Goal: Information Seeking & Learning: Check status

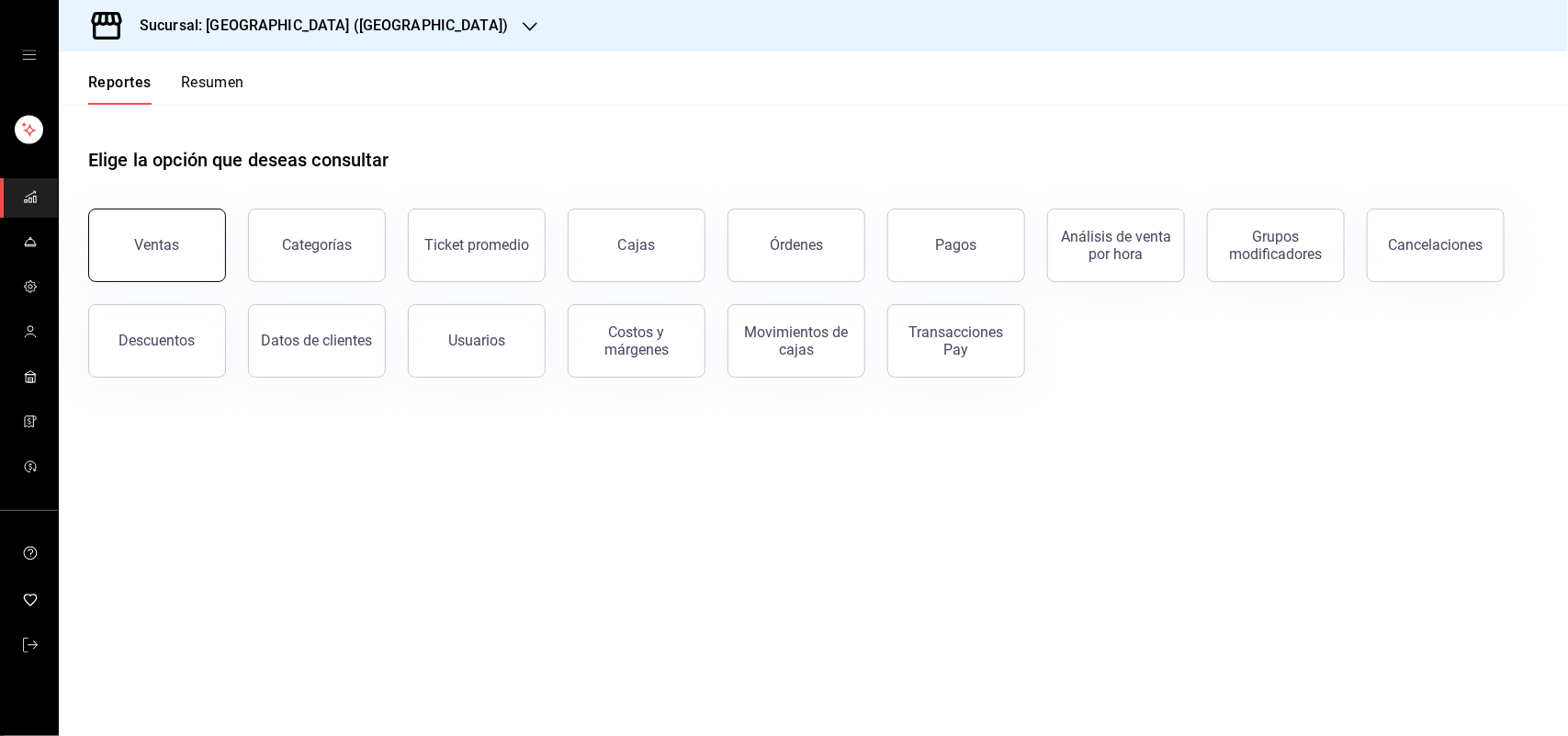
click at [144, 233] on button "Ventas" at bounding box center [157, 245] width 138 height 73
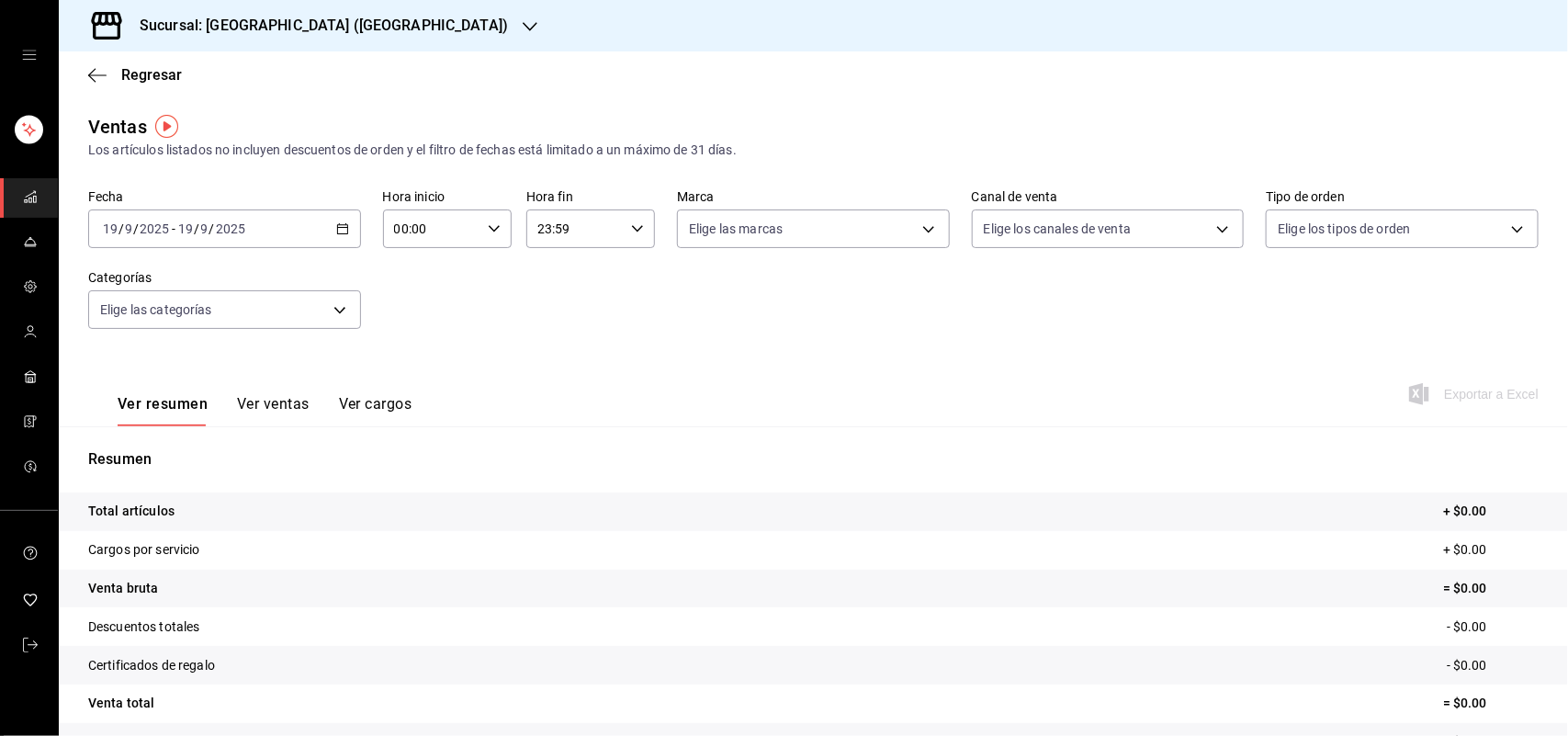
click at [342, 216] on div "[DATE] [DATE] - [DATE] [DATE]" at bounding box center [225, 229] width 273 height 38
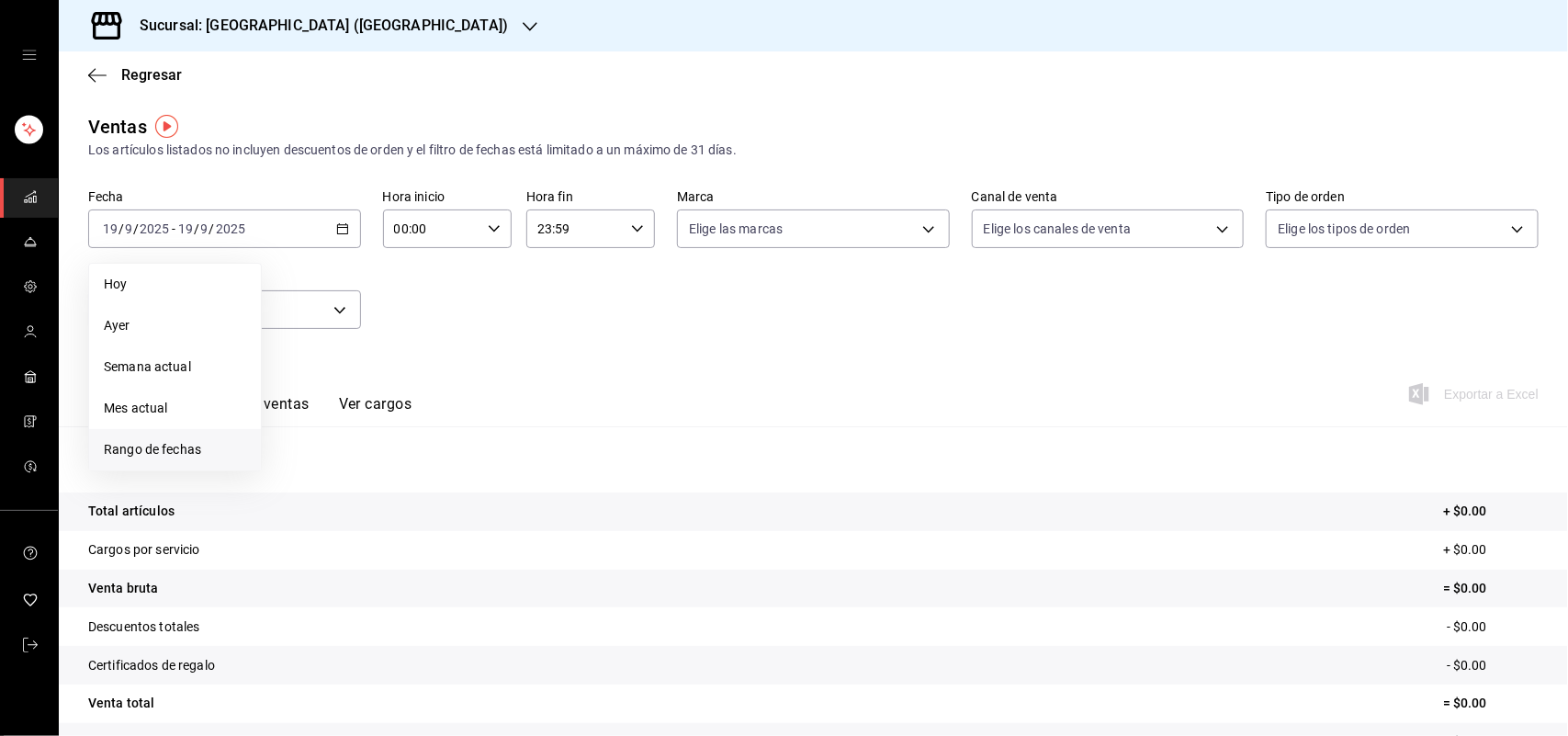
click at [198, 437] on li "Rango de fechas" at bounding box center [175, 449] width 172 height 41
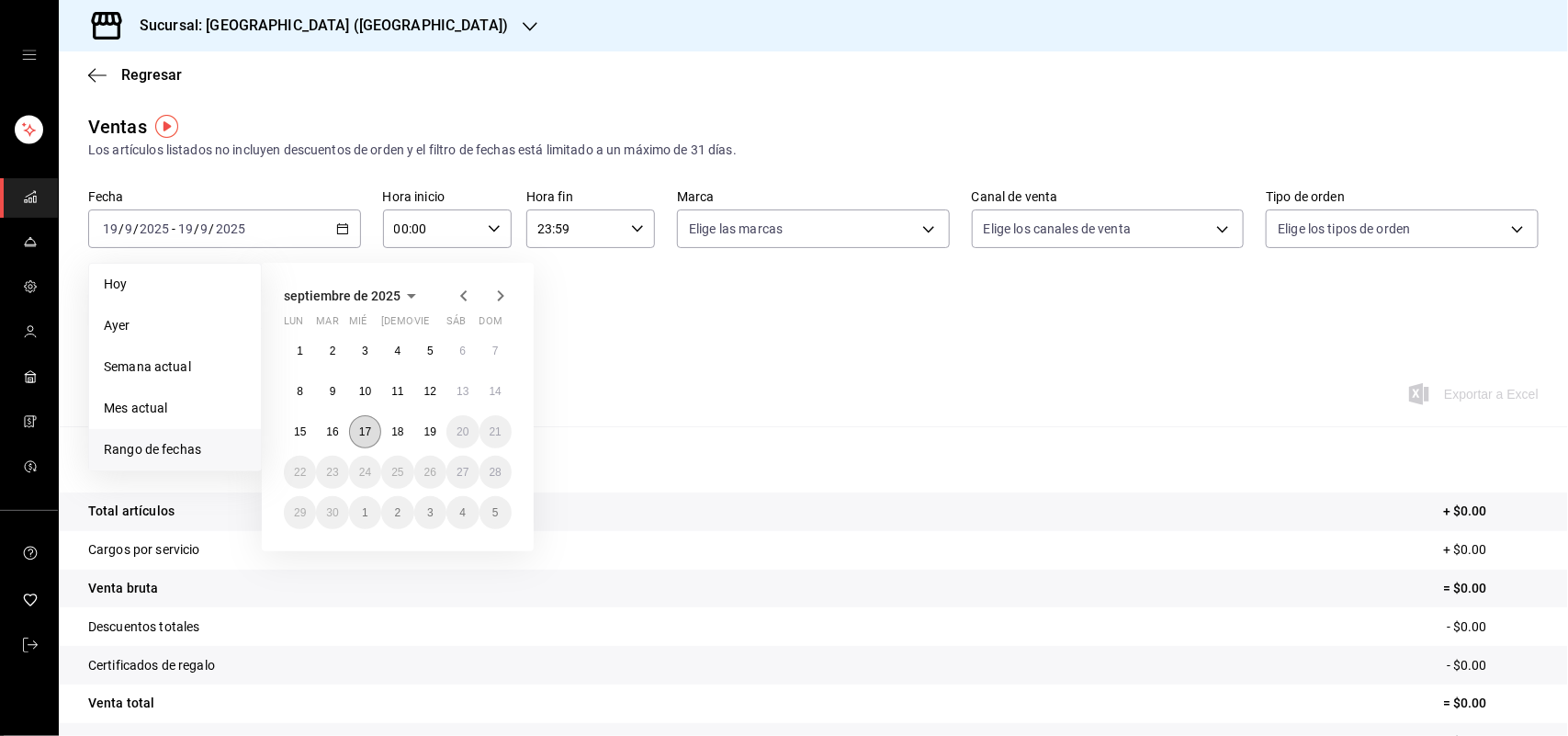
click at [359, 432] on abbr "17" at bounding box center [365, 431] width 12 height 13
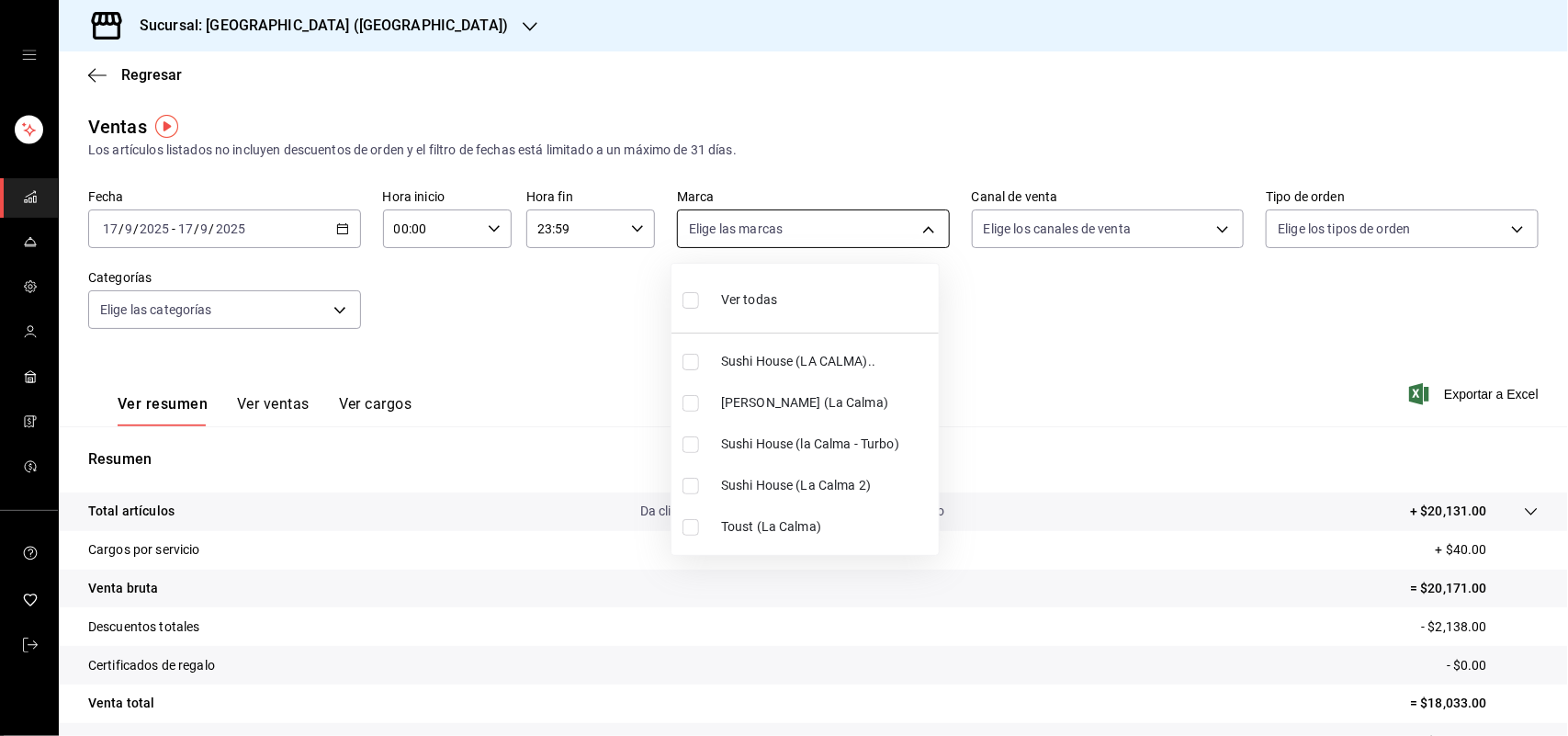
click at [924, 230] on body "Sucursal: Sushi House (LA CALMA) Regresar Ventas Los artículos listados no incl…" at bounding box center [784, 368] width 1568 height 736
click at [685, 368] on input "checkbox" at bounding box center [690, 362] width 16 height 16
checkbox input "true"
type input "307f2552-bed5-4451-a1d4-9a3d8e6b1418"
click at [1209, 228] on div at bounding box center [784, 368] width 1568 height 736
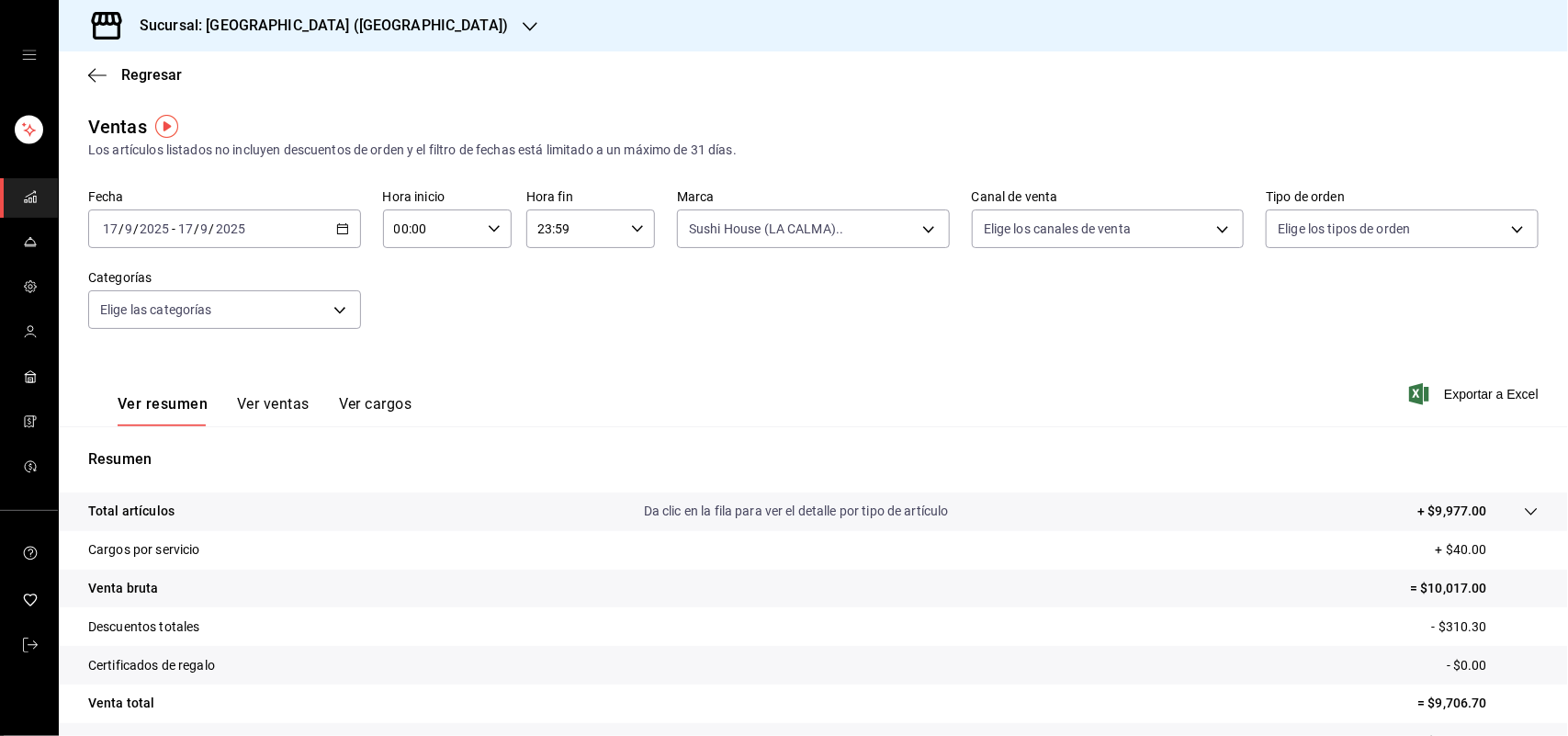
click at [1209, 228] on div "Ver todas Sushi House (LA CALMA).. Genki Poke ([GEOGRAPHIC_DATA]) [GEOGRAPHIC_D…" at bounding box center [784, 368] width 1568 height 736
click at [1209, 228] on body "Sucursal: Sushi House (LA CALMA) Regresar Ventas Los artículos listados no incl…" at bounding box center [784, 368] width 1568 height 736
click at [983, 452] on input "checkbox" at bounding box center [981, 444] width 16 height 16
checkbox input "true"
type input "RAPPI"
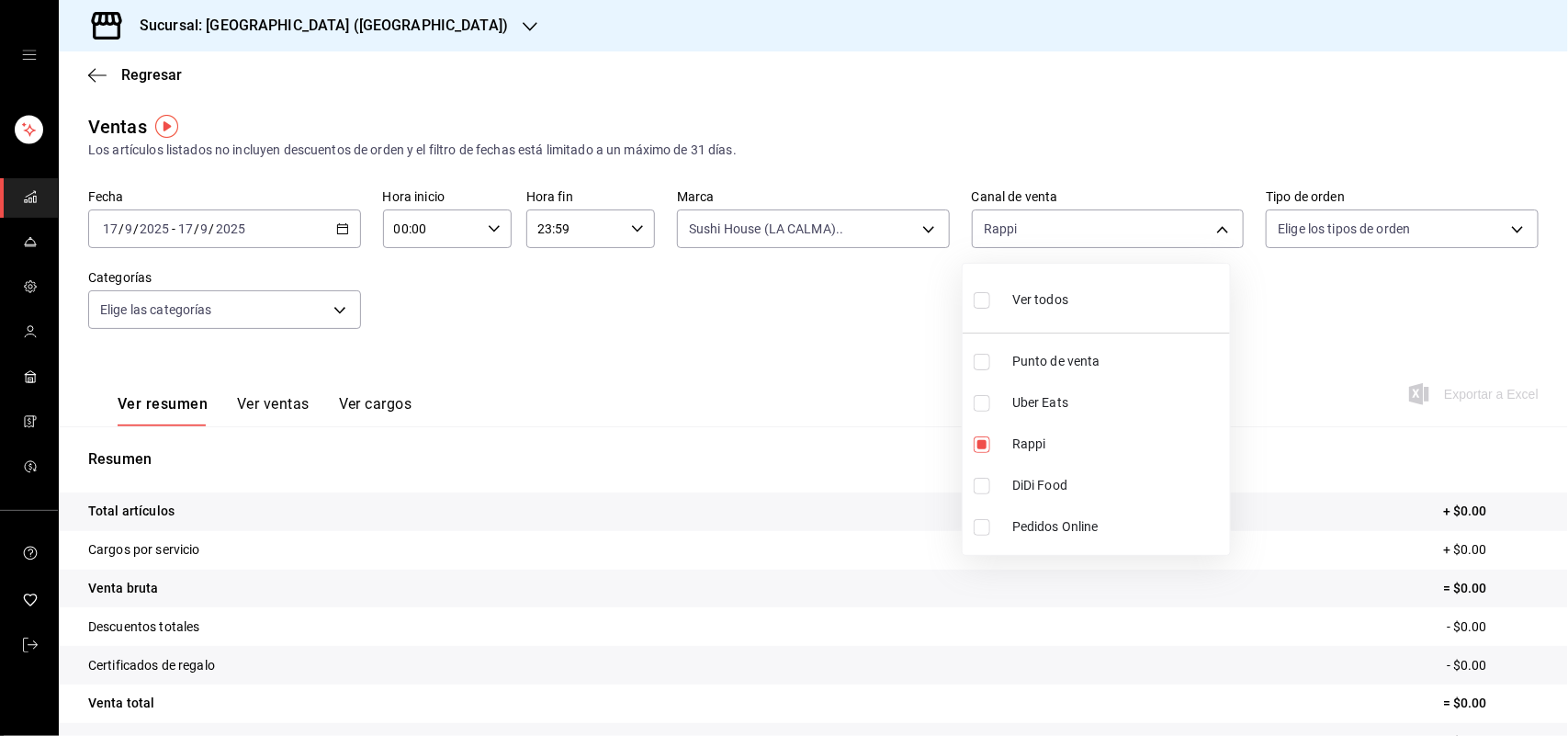
click at [924, 221] on div at bounding box center [784, 368] width 1568 height 736
click at [924, 221] on div "Ver todos Punto de venta Uber Eats Rappi DiDi Food Pedidos Online" at bounding box center [784, 368] width 1568 height 736
click at [924, 221] on body "Sucursal: Sushi House (LA CALMA) Regresar Ventas Los artículos listados no incl…" at bounding box center [784, 368] width 1568 height 736
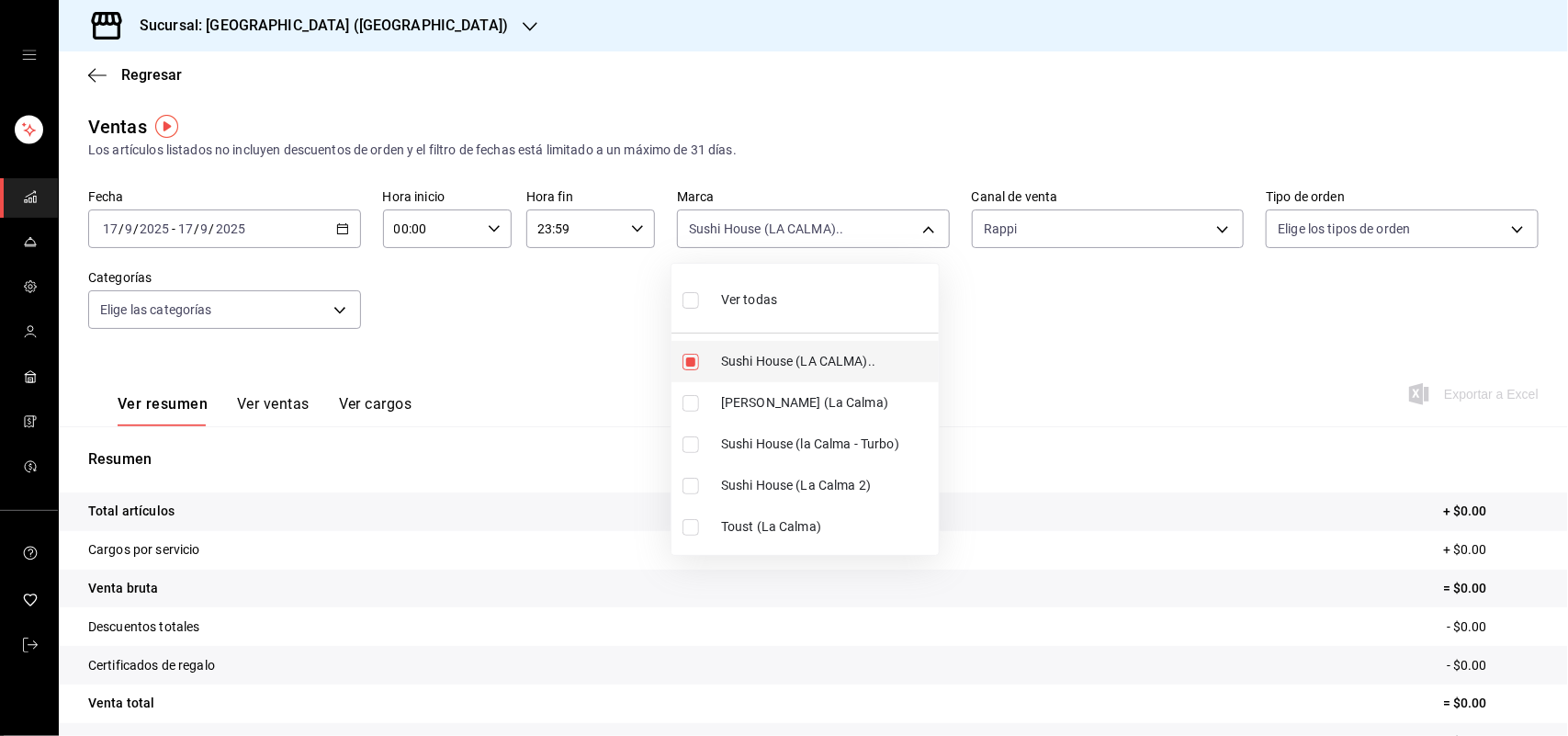
click at [691, 356] on input "checkbox" at bounding box center [690, 362] width 16 height 16
checkbox input "false"
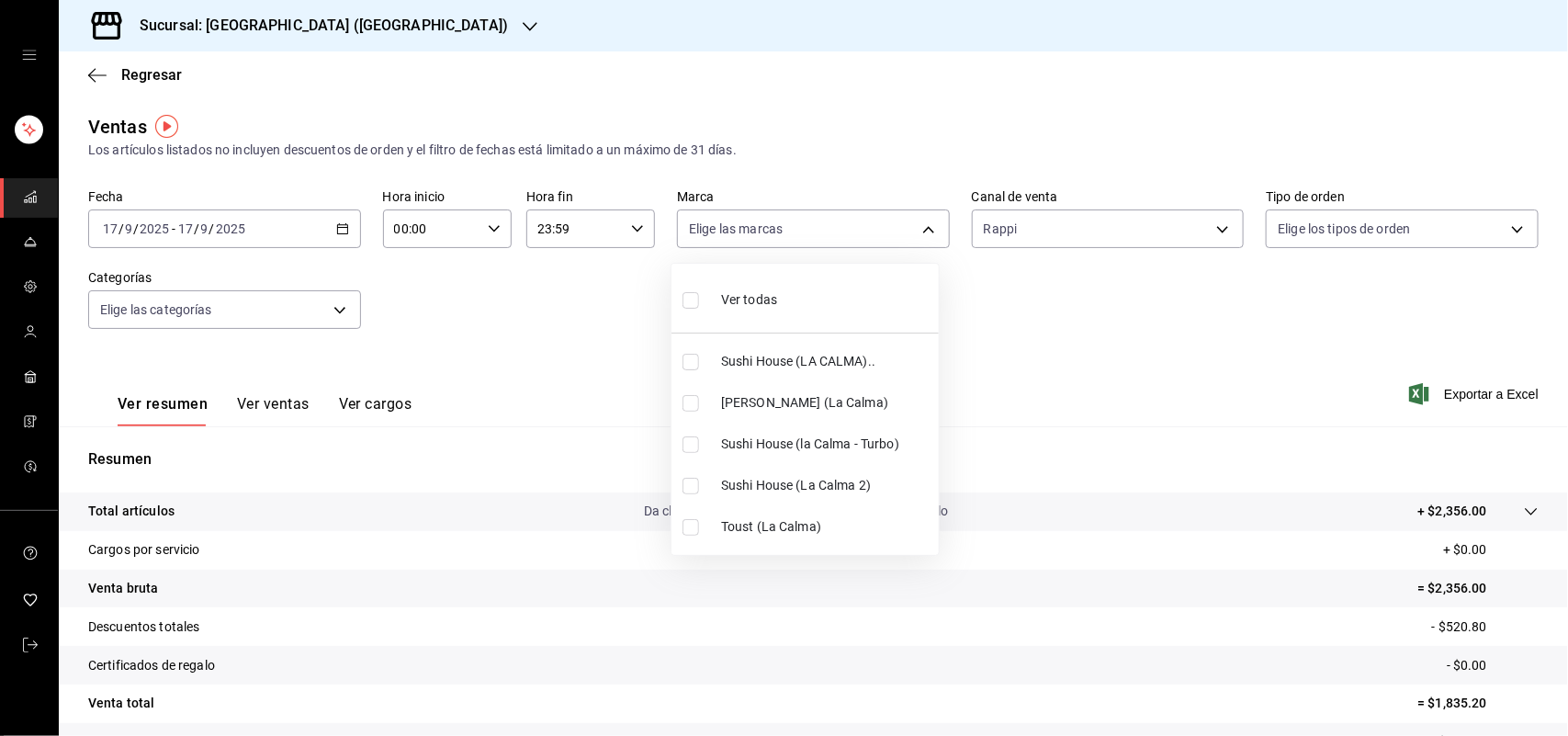
click at [690, 439] on input "checkbox" at bounding box center [690, 444] width 16 height 16
checkbox input "true"
type input "8d0dddf4-cc55-4964-ab1c-2b5841a14462"
click at [690, 439] on input "checkbox" at bounding box center [690, 444] width 16 height 16
checkbox input "false"
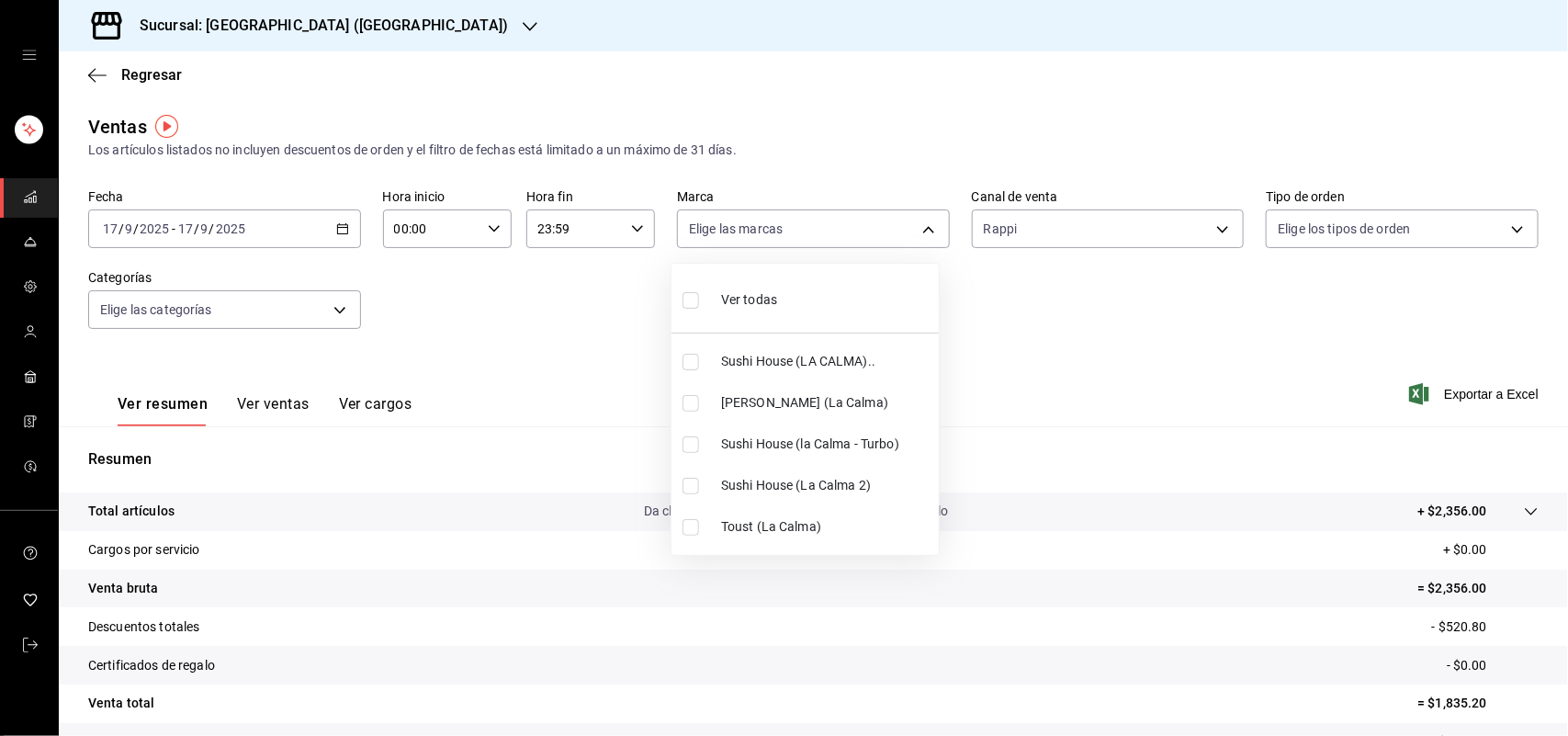
click at [695, 492] on input "checkbox" at bounding box center [690, 486] width 16 height 16
checkbox input "true"
type input "370d3383-42ab-44c7-9136-c83d53f09056"
click at [695, 492] on input "checkbox" at bounding box center [690, 486] width 16 height 16
checkbox input "false"
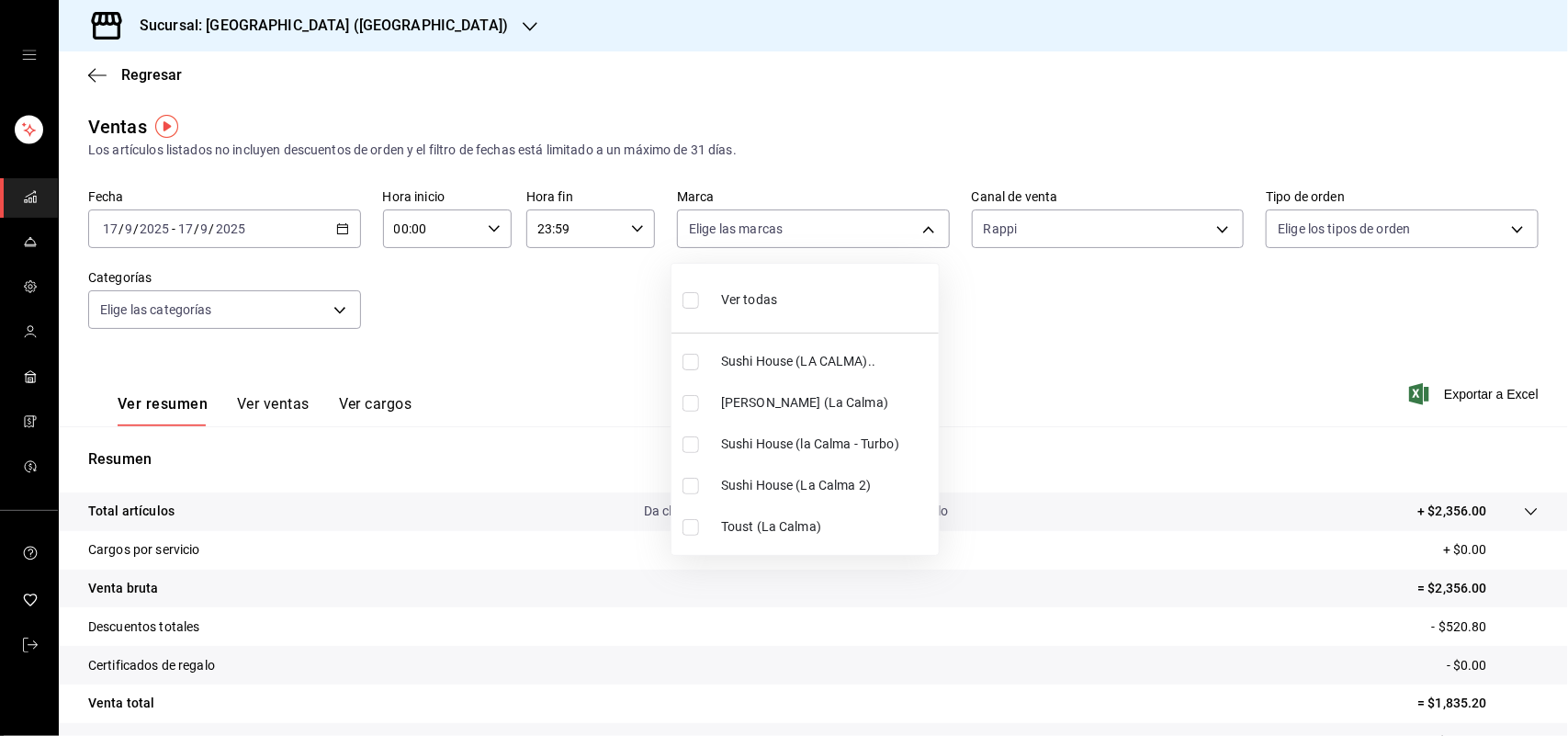
click at [685, 364] on input "checkbox" at bounding box center [690, 362] width 16 height 16
checkbox input "true"
type input "307f2552-bed5-4451-a1d4-9a3d8e6b1418"
click at [1206, 239] on div at bounding box center [784, 368] width 1568 height 736
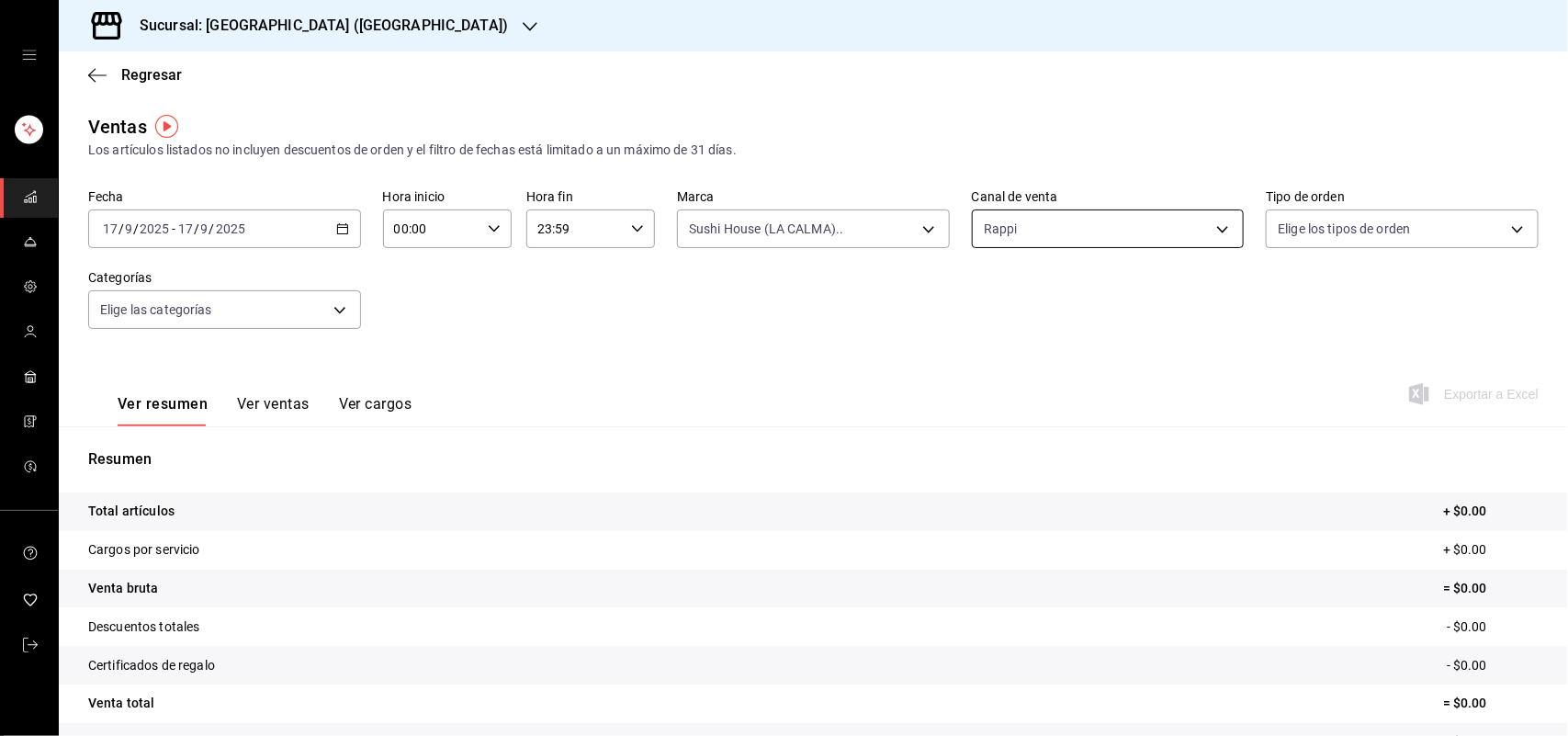
click at [1208, 231] on body "Sucursal: Sushi House (LA CALMA) Regresar Ventas Los artículos listados no incl…" at bounding box center [784, 368] width 1568 height 736
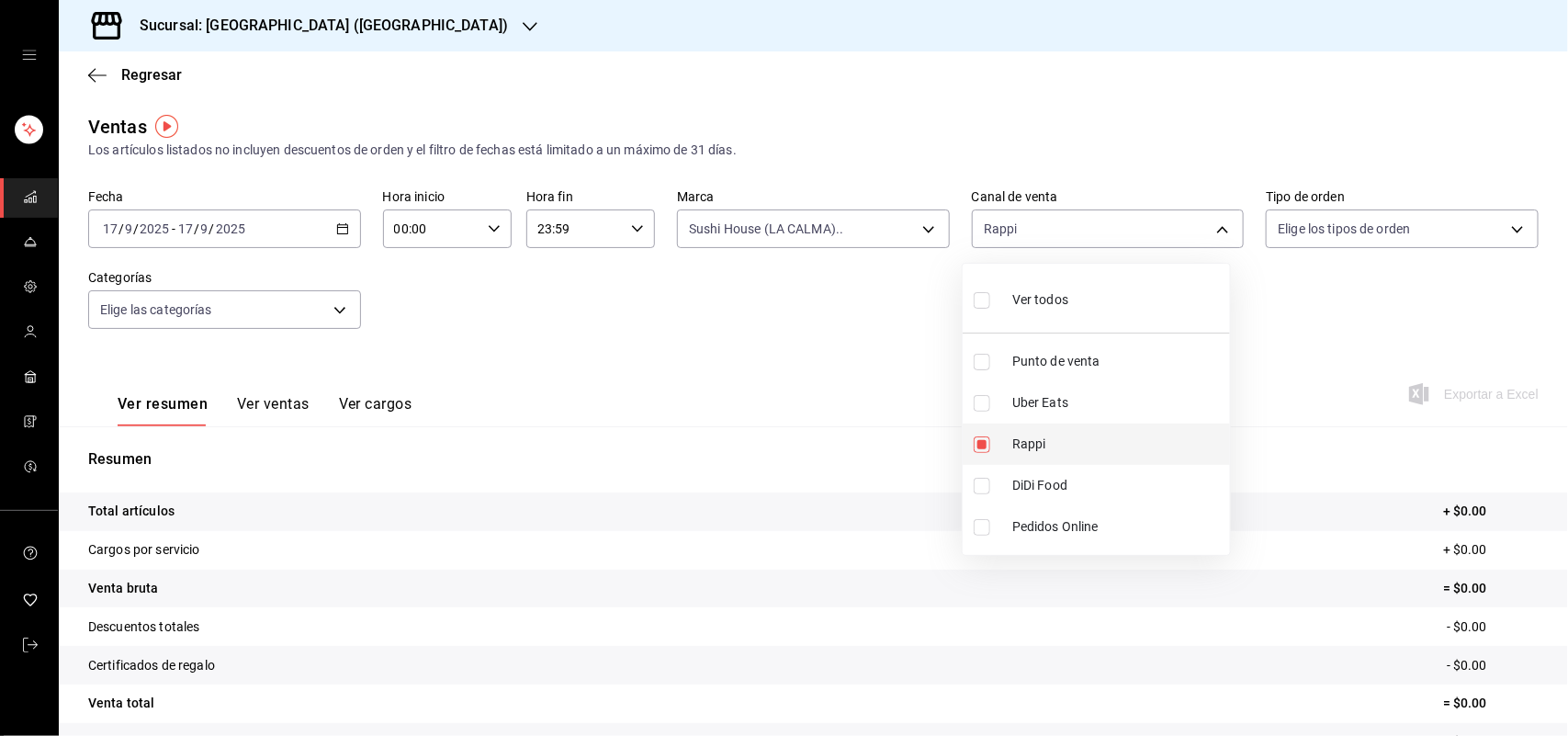
click at [986, 446] on input "checkbox" at bounding box center [981, 444] width 16 height 16
checkbox input "false"
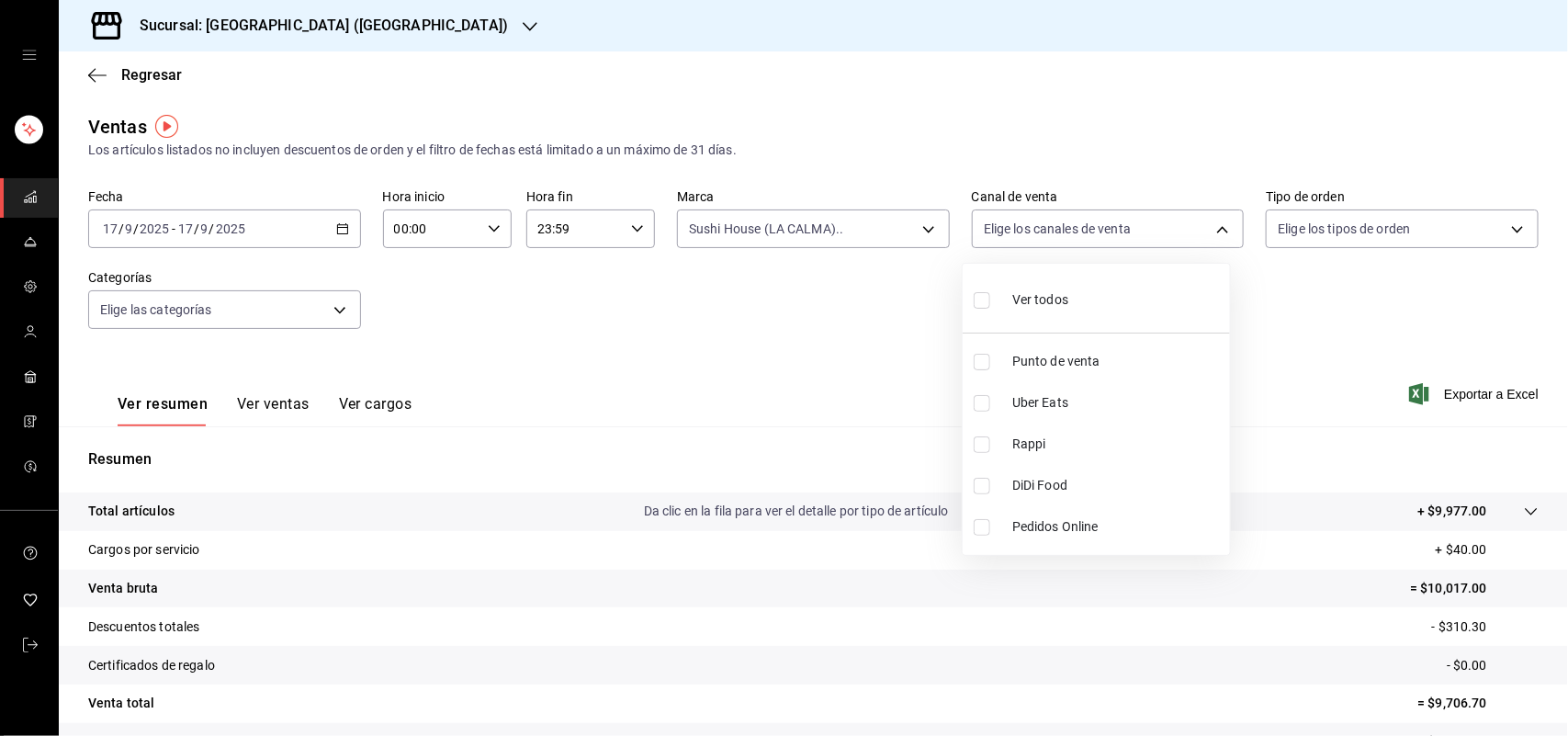
click at [975, 492] on input "checkbox" at bounding box center [981, 486] width 16 height 16
checkbox input "true"
type input "DIDI_FOOD"
click at [975, 492] on input "checkbox" at bounding box center [981, 486] width 16 height 16
checkbox input "false"
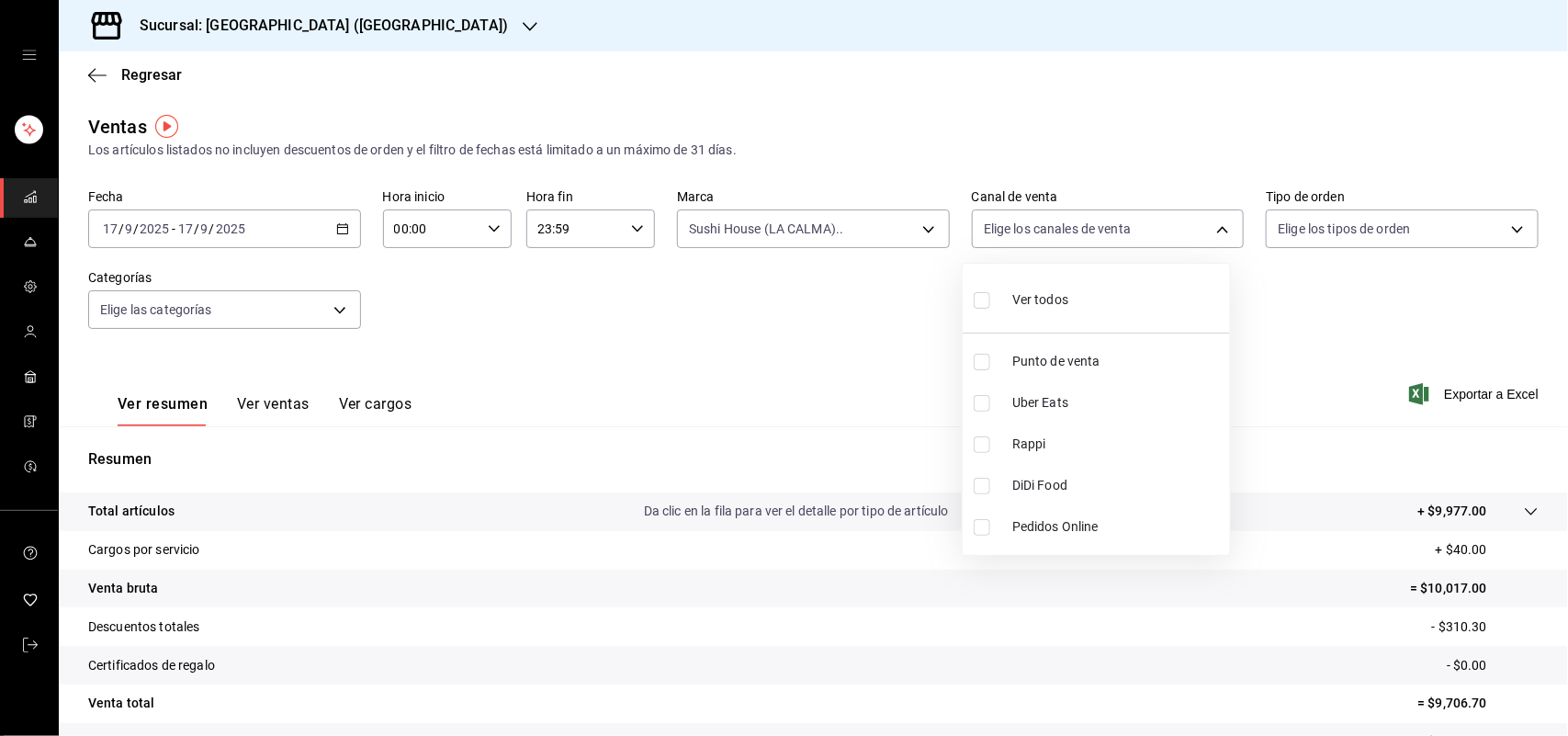
click at [974, 405] on input "checkbox" at bounding box center [981, 403] width 16 height 16
checkbox input "true"
type input "UBER_EATS"
click at [974, 405] on input "checkbox" at bounding box center [981, 403] width 16 height 16
checkbox input "false"
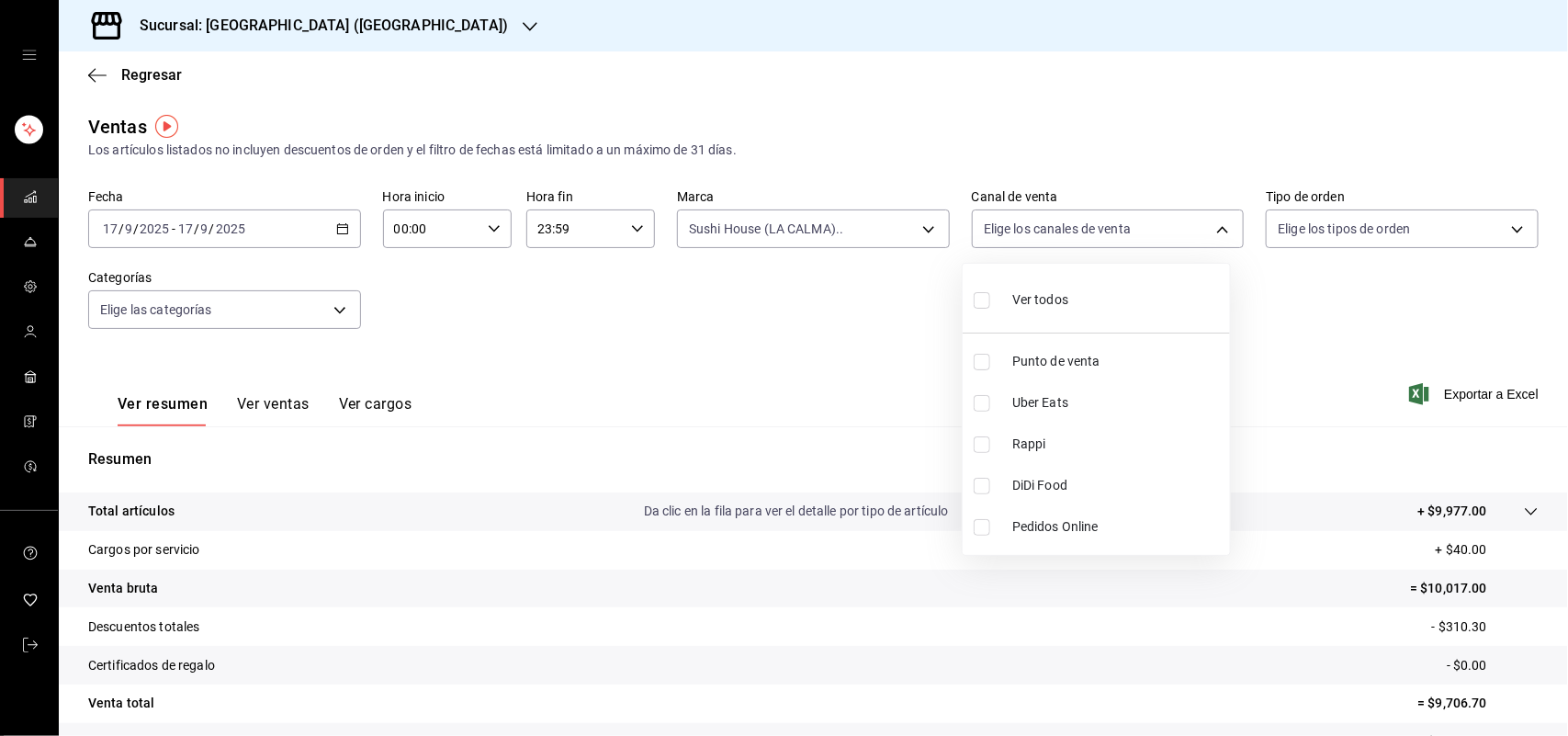
click at [920, 221] on div at bounding box center [784, 368] width 1568 height 736
click at [920, 221] on div "Ver todos Punto de venta Uber Eats Rappi DiDi Food Pedidos Online" at bounding box center [784, 368] width 1568 height 736
click at [919, 230] on body "Sucursal: Sushi House (LA CALMA) Regresar Ventas Los artículos listados no incl…" at bounding box center [784, 368] width 1568 height 736
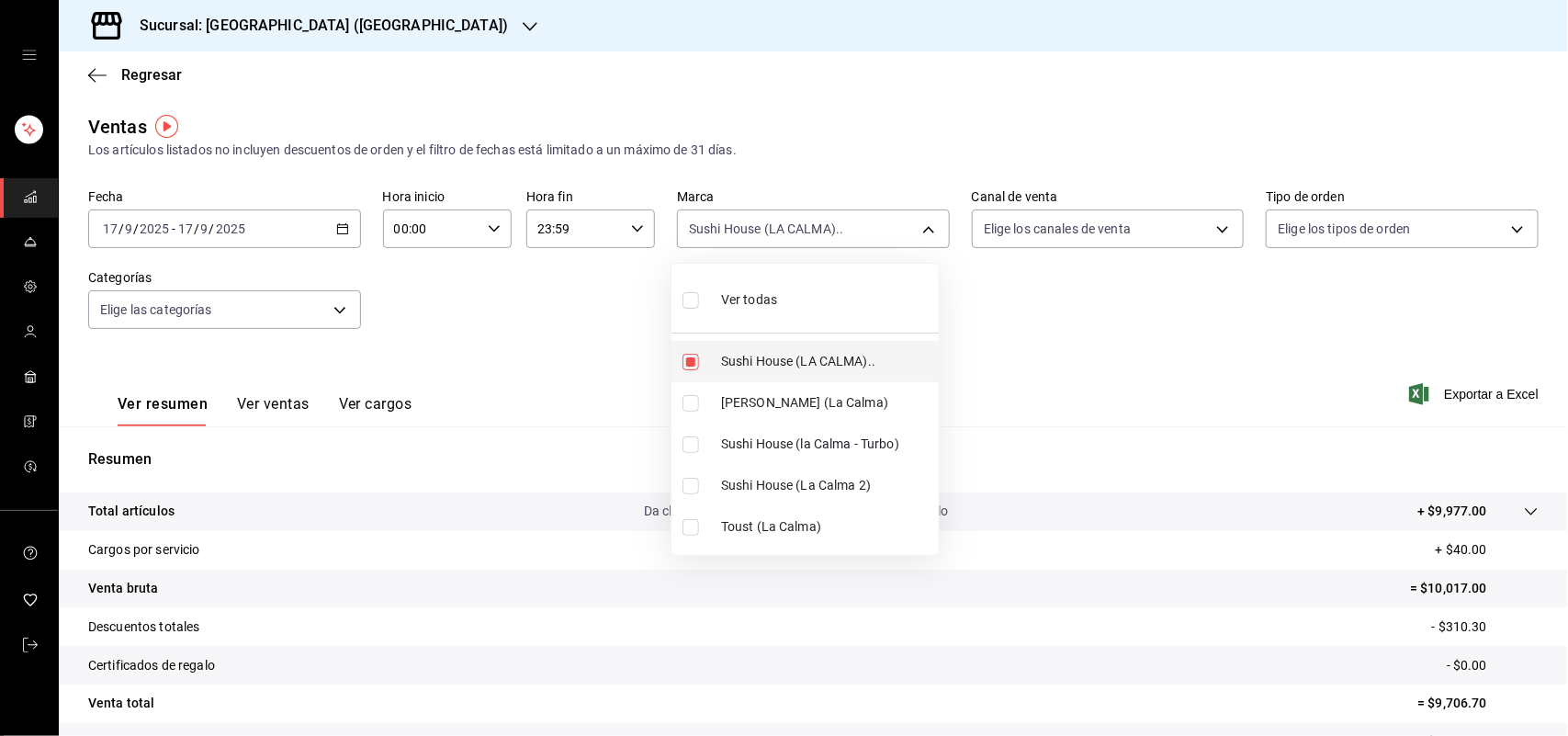
click at [700, 370] on li "Sushi House (LA CALMA).." at bounding box center [805, 361] width 267 height 41
checkbox input "false"
click at [692, 416] on li "[PERSON_NAME] (La Calma)" at bounding box center [805, 402] width 267 height 41
type input "ad5c7ce8-09c3-4353-8fa5-0bd3f2c3ed7d"
checkbox input "true"
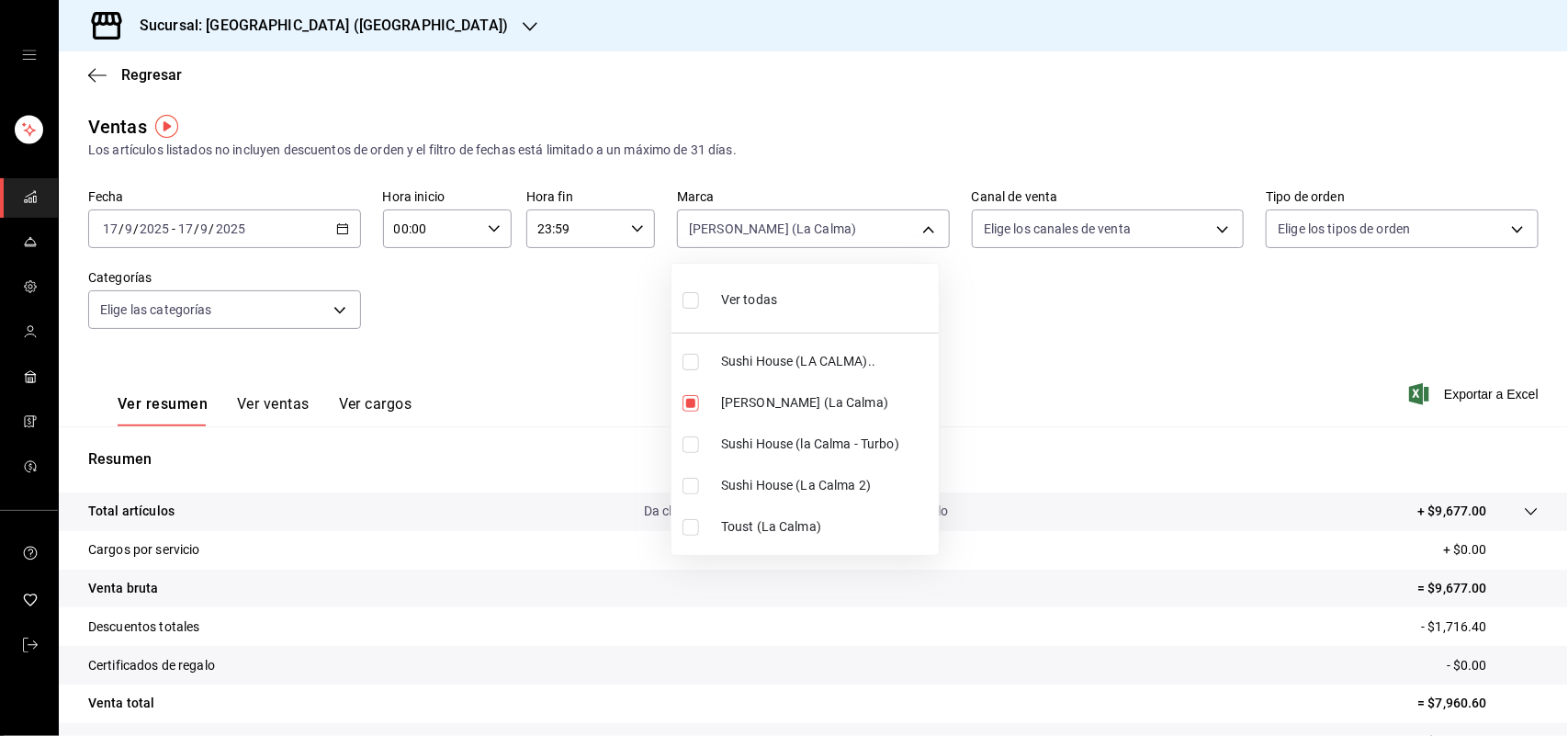
click at [1209, 228] on div at bounding box center [784, 368] width 1568 height 736
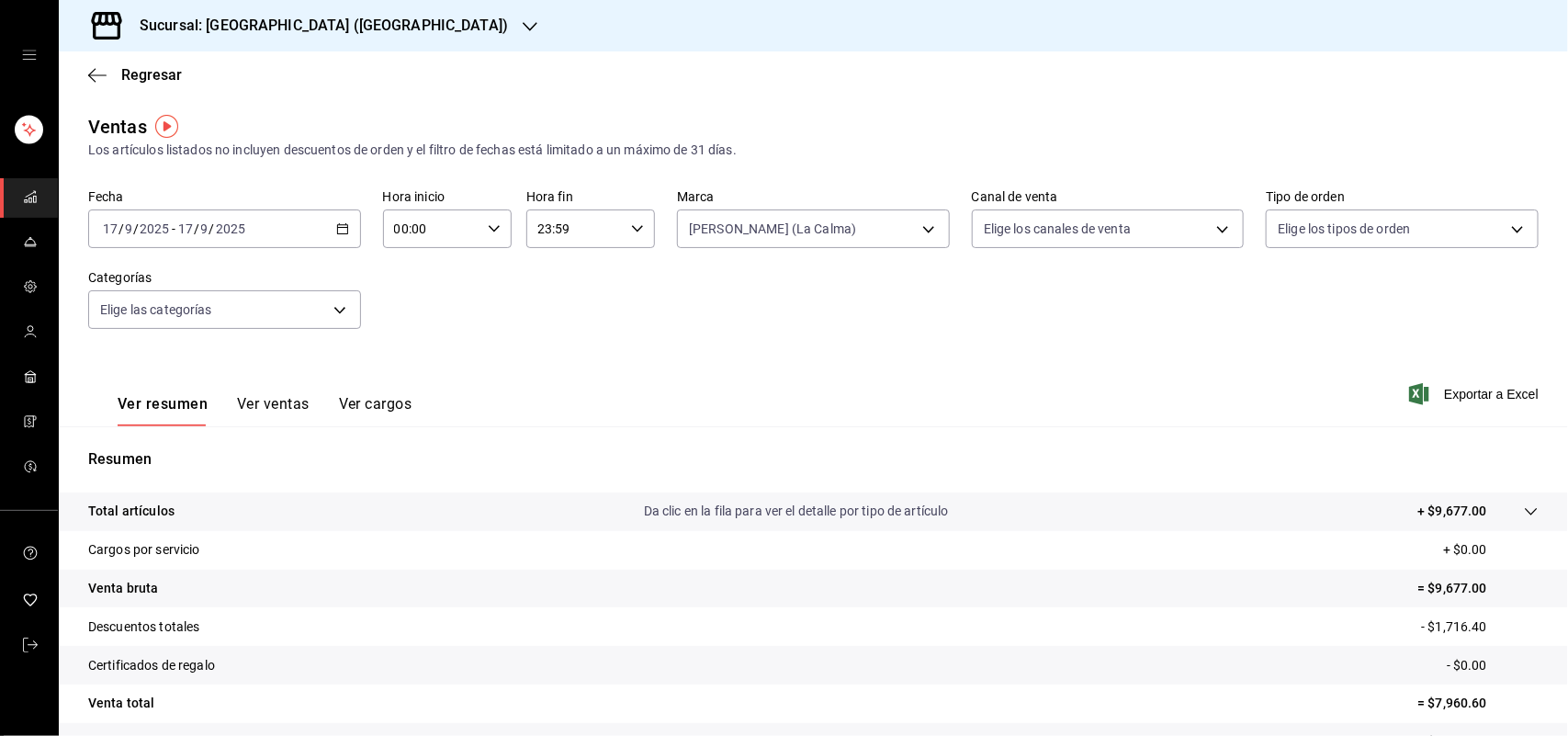
click at [1209, 228] on div at bounding box center [784, 368] width 1568 height 736
click at [1209, 228] on body "Sucursal: Sushi House (LA CALMA) Regresar Ventas Los artículos listados no incl…" at bounding box center [784, 368] width 1568 height 736
click at [983, 445] on input "checkbox" at bounding box center [981, 444] width 16 height 16
checkbox input "true"
type input "RAPPI"
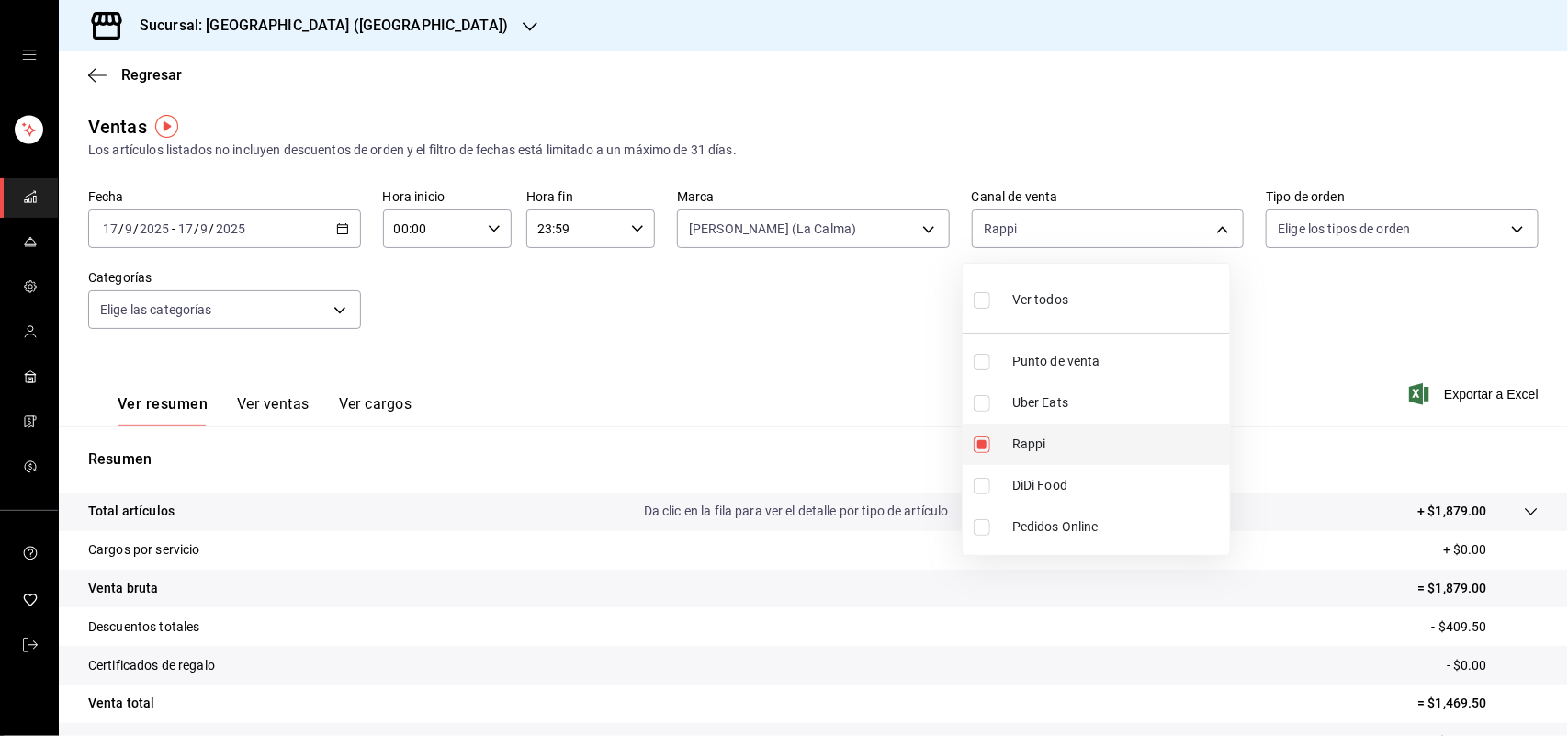
click at [983, 445] on input "checkbox" at bounding box center [981, 444] width 16 height 16
checkbox input "false"
click at [986, 488] on input "checkbox" at bounding box center [981, 486] width 16 height 16
checkbox input "true"
type input "DIDI_FOOD"
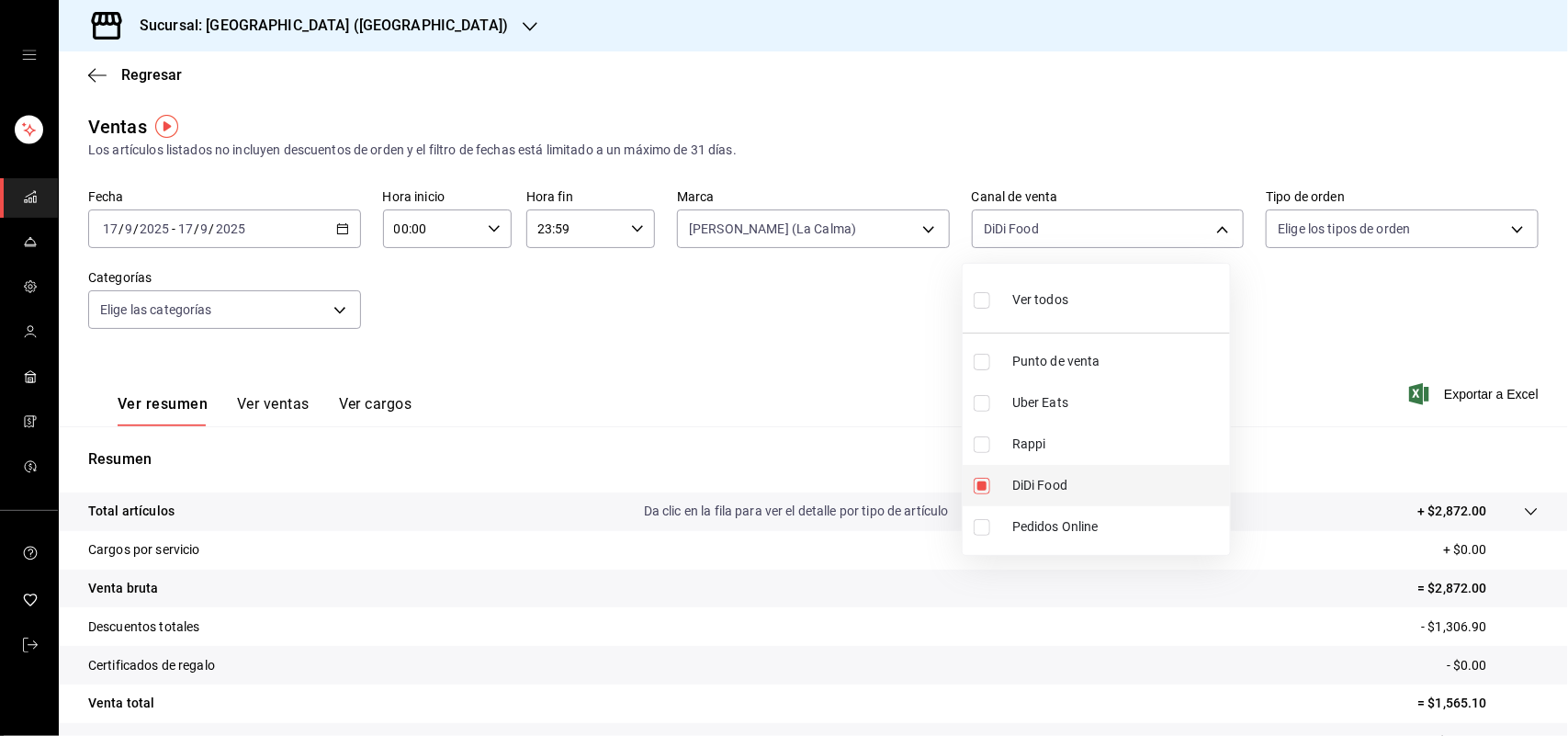
click at [986, 488] on input "checkbox" at bounding box center [981, 486] width 16 height 16
checkbox input "false"
click at [976, 406] on input "checkbox" at bounding box center [981, 403] width 16 height 16
checkbox input "true"
type input "UBER_EATS"
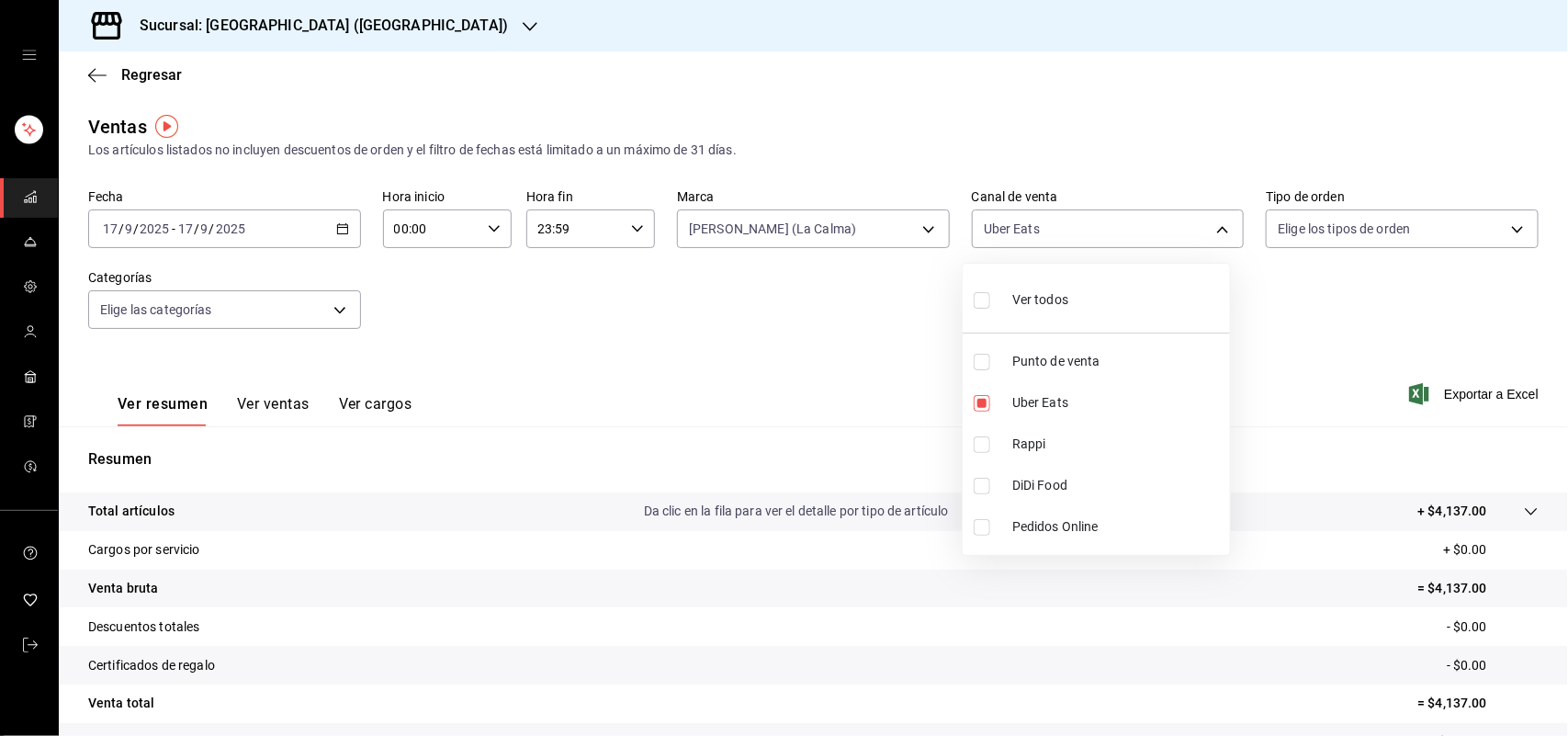
click at [158, 74] on div at bounding box center [784, 368] width 1568 height 736
click at [158, 74] on span "Regresar" at bounding box center [151, 75] width 61 height 17
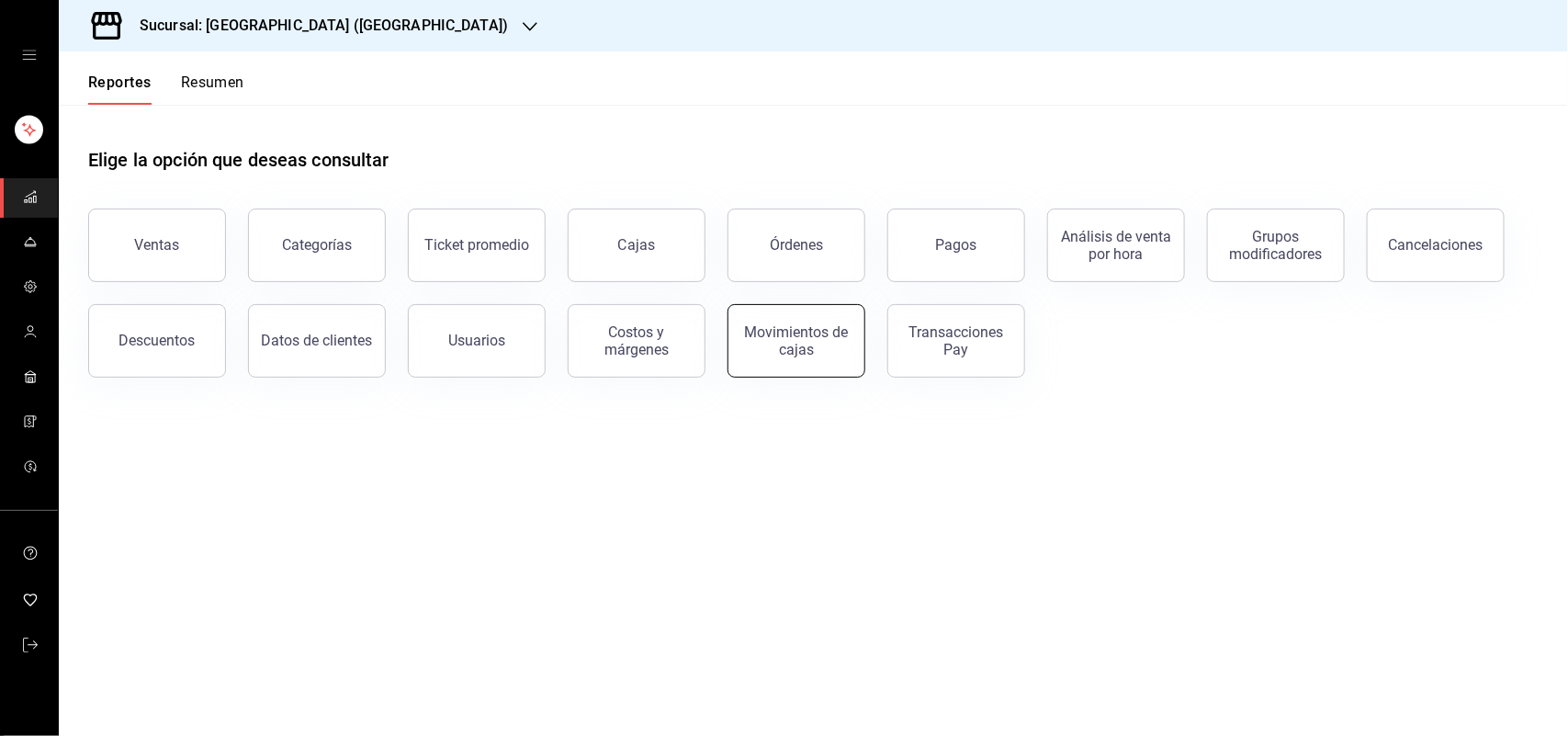
click at [790, 355] on div "Movimientos de cajas" at bounding box center [797, 341] width 114 height 35
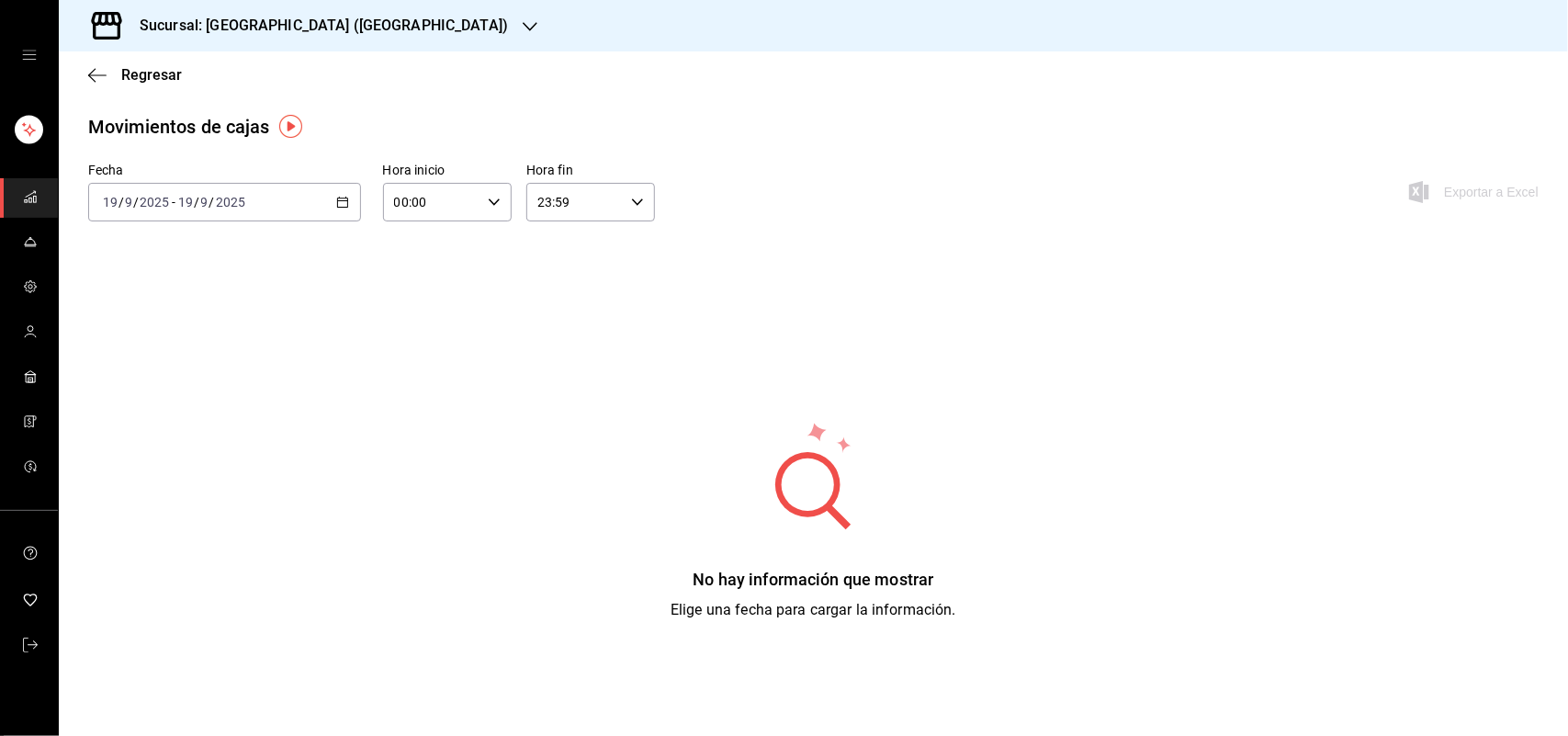
click at [336, 207] on icon "button" at bounding box center [341, 201] width 13 height 13
click at [194, 295] on span "Ayer" at bounding box center [175, 299] width 142 height 19
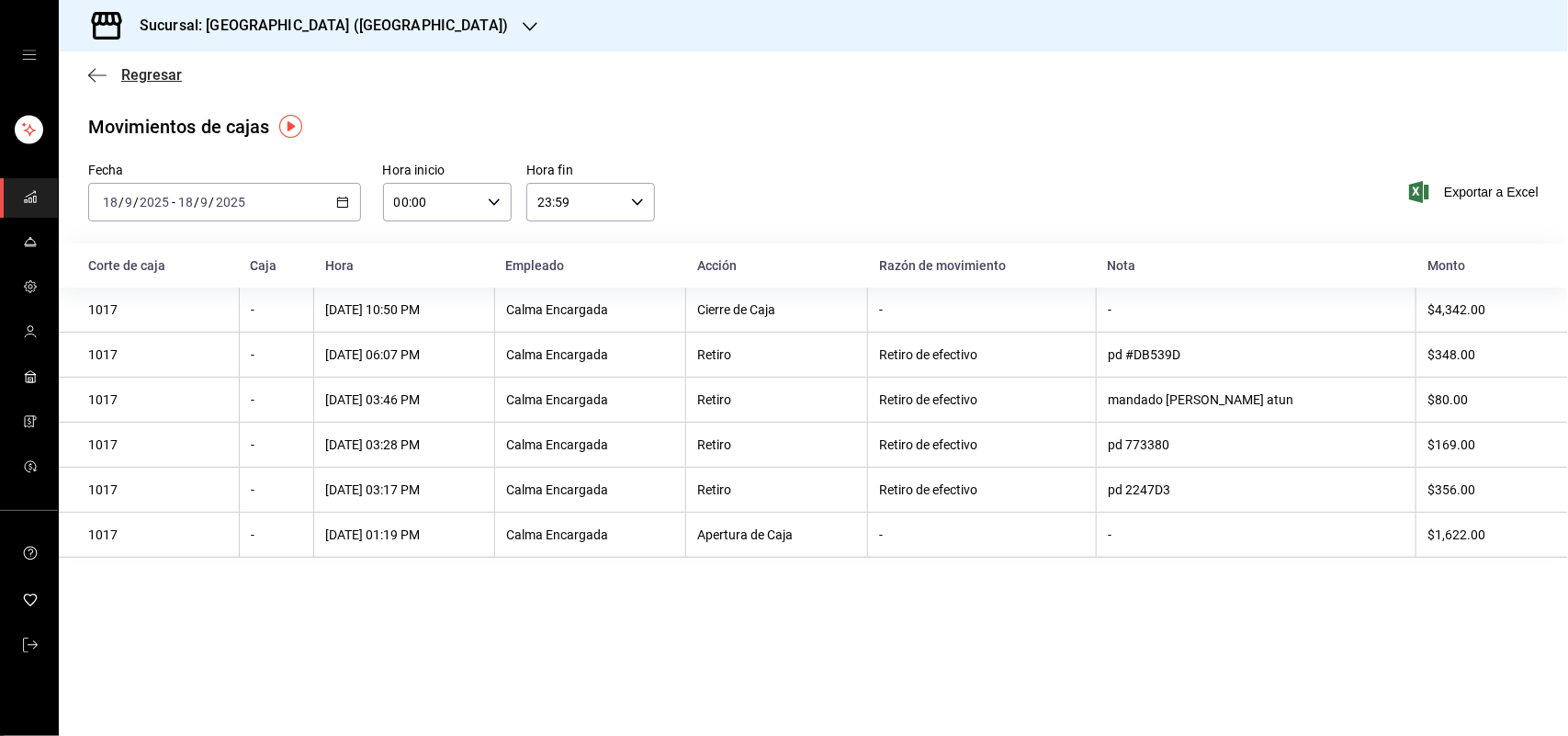
click at [144, 71] on span "Regresar" at bounding box center [151, 75] width 61 height 17
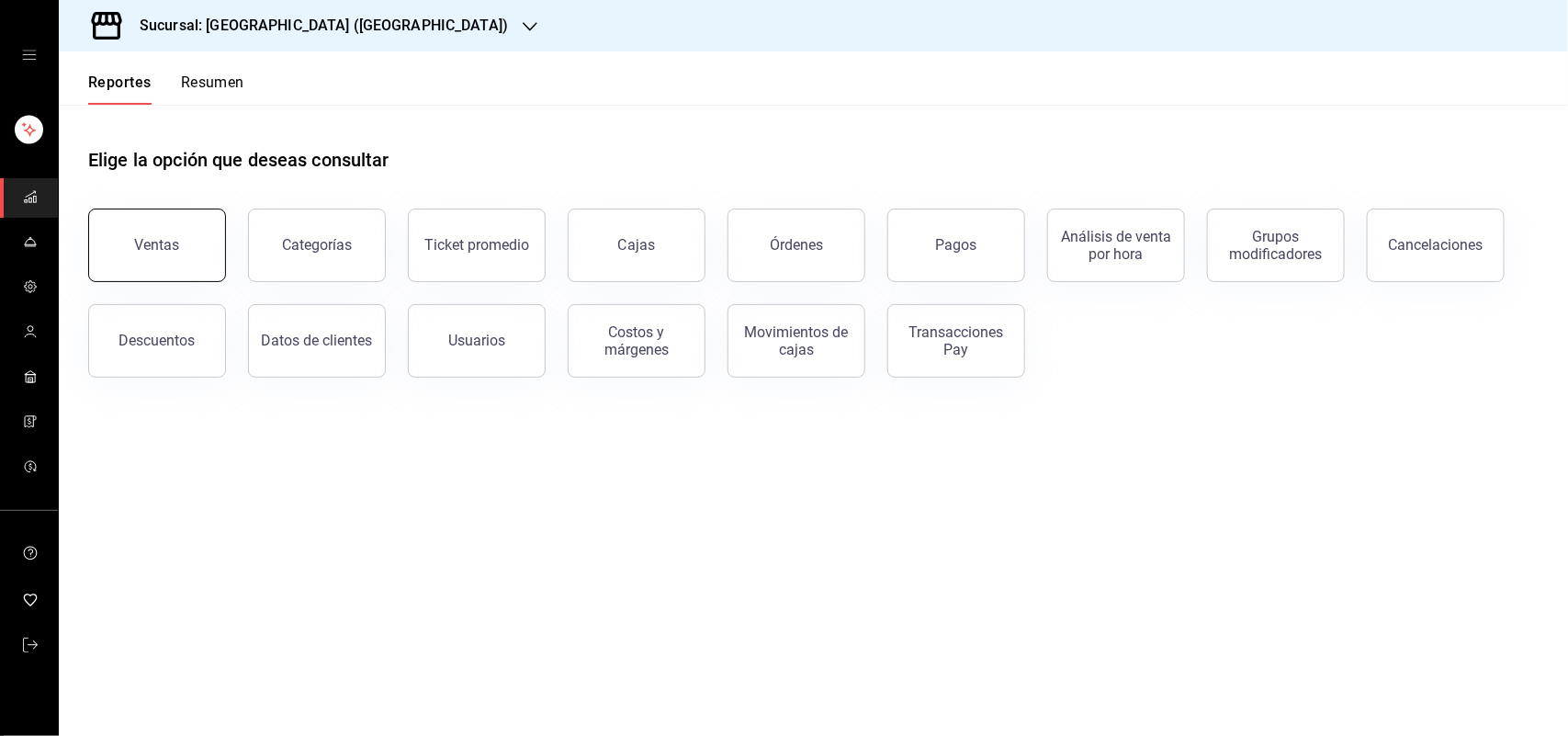
click at [170, 213] on button "Ventas" at bounding box center [157, 245] width 138 height 73
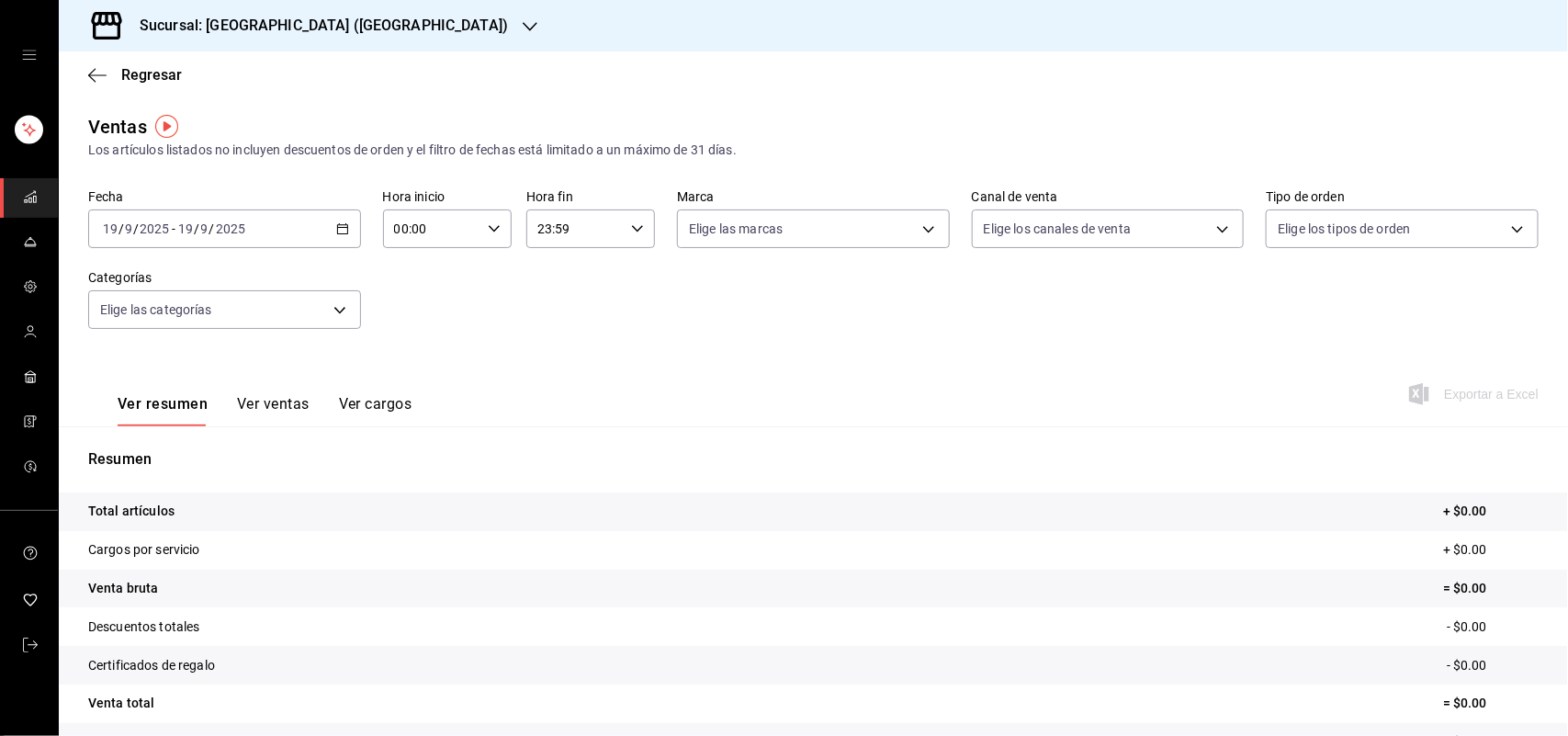
click at [336, 225] on icon "button" at bounding box center [341, 228] width 13 height 13
click at [204, 313] on li "Ayer" at bounding box center [175, 325] width 172 height 41
click at [907, 226] on body "Sucursal: Sushi House (LA CALMA) Regresar Ventas Los artículos listados no incl…" at bounding box center [784, 368] width 1568 height 736
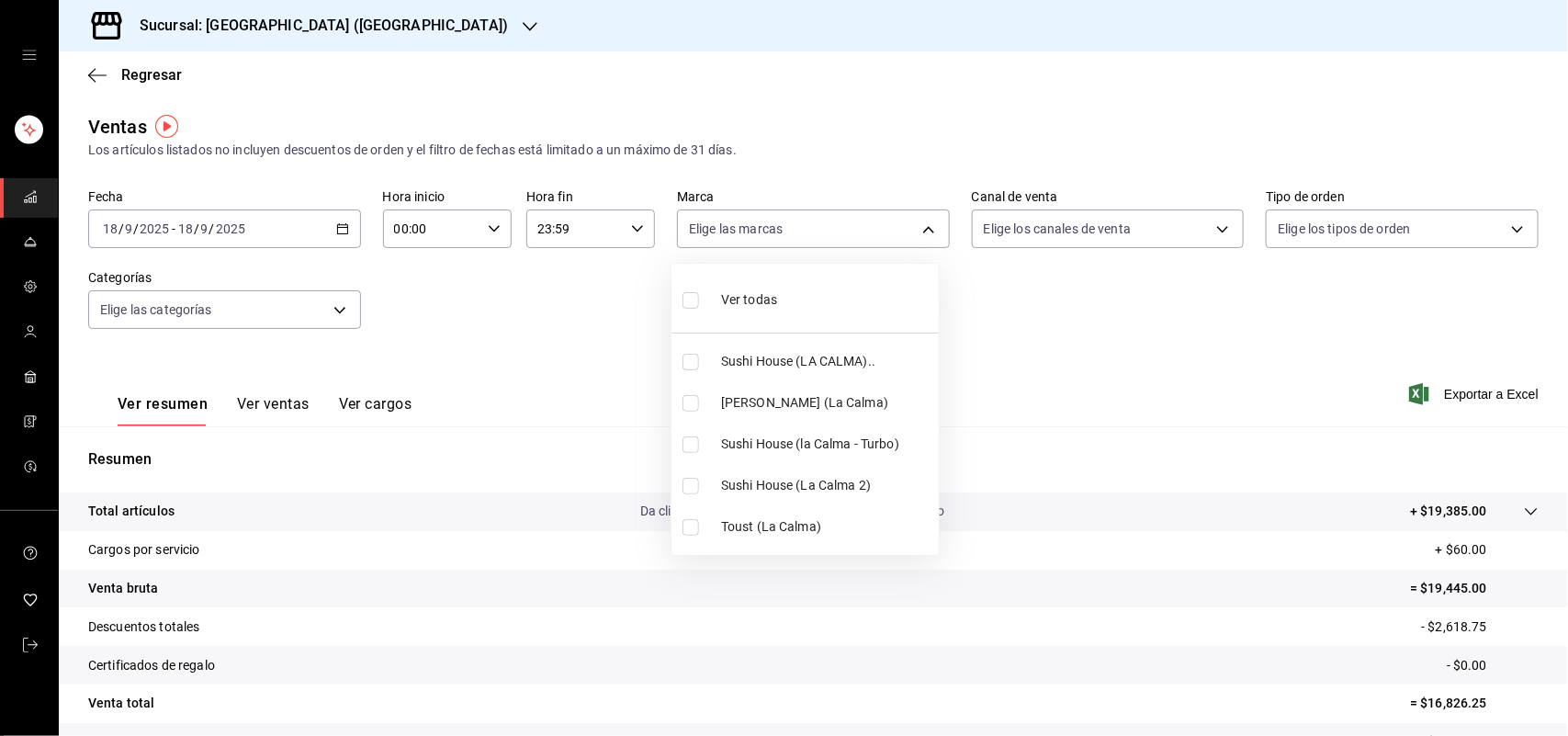
click at [685, 358] on input "checkbox" at bounding box center [690, 362] width 16 height 16
checkbox input "true"
type input "307f2552-bed5-4451-a1d4-9a3d8e6b1418"
click at [1214, 230] on div at bounding box center [784, 368] width 1568 height 736
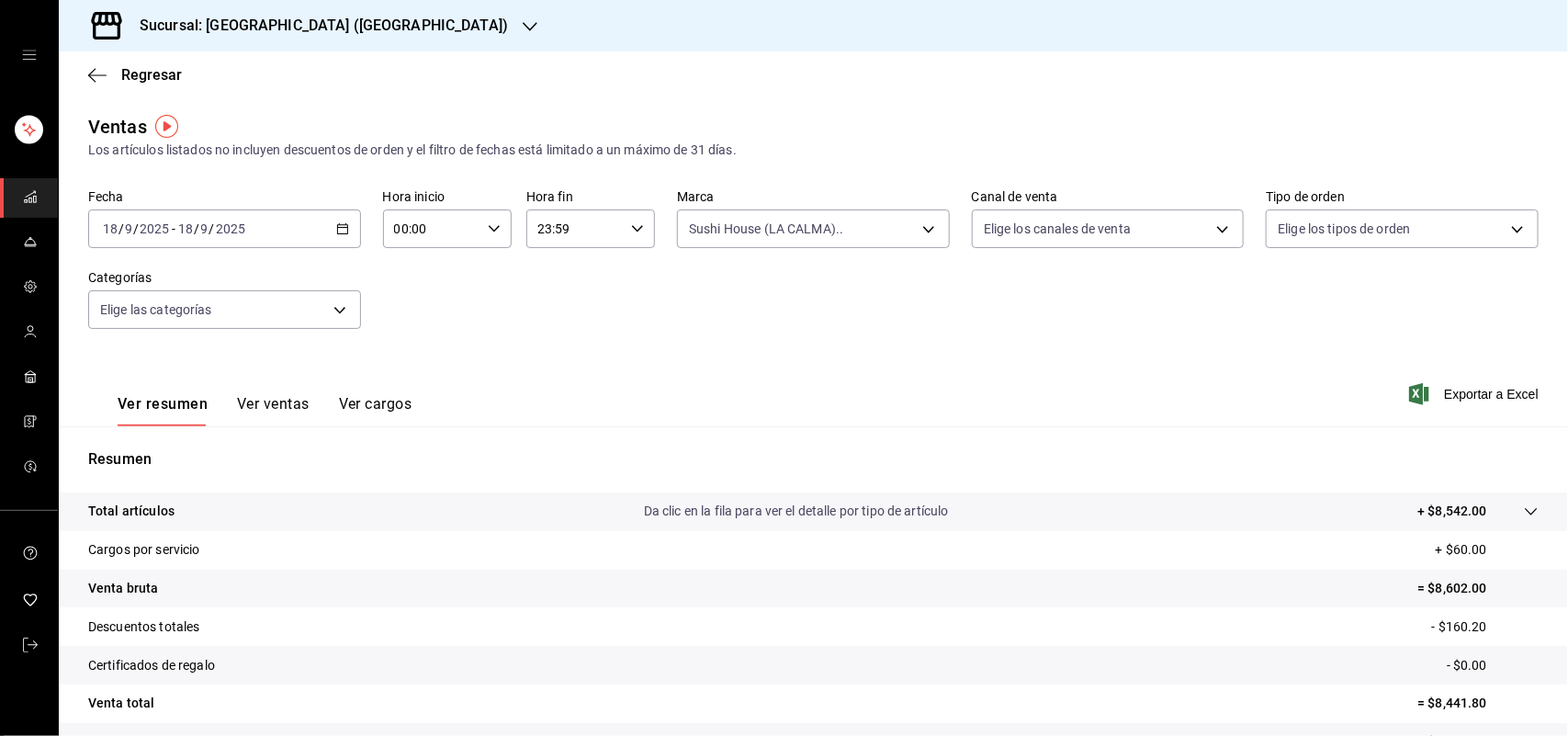
click at [1214, 230] on div "Ver todas Sushi House (LA CALMA).. Genki Poke ([GEOGRAPHIC_DATA]) [GEOGRAPHIC_D…" at bounding box center [784, 368] width 1568 height 736
click at [1214, 230] on body "Sucursal: Sushi House (LA CALMA) Regresar Ventas Los artículos listados no incl…" at bounding box center [784, 368] width 1568 height 736
click at [983, 444] on input "checkbox" at bounding box center [981, 444] width 16 height 16
checkbox input "true"
type input "RAPPI"
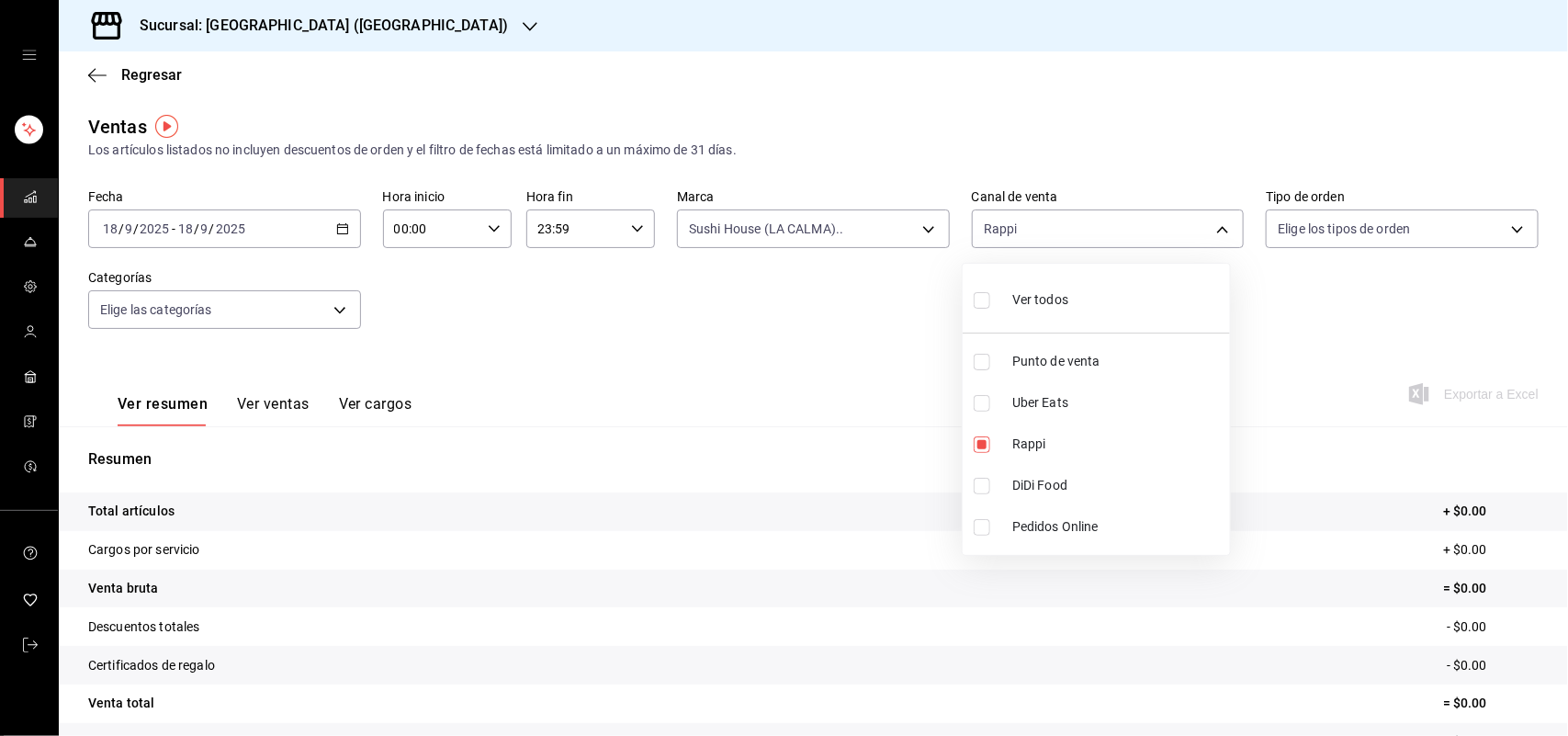
click at [916, 237] on div at bounding box center [784, 368] width 1568 height 736
click at [916, 232] on body "Sucursal: Sushi House (LA CALMA) Regresar Ventas Los artículos listados no incl…" at bounding box center [784, 368] width 1568 height 736
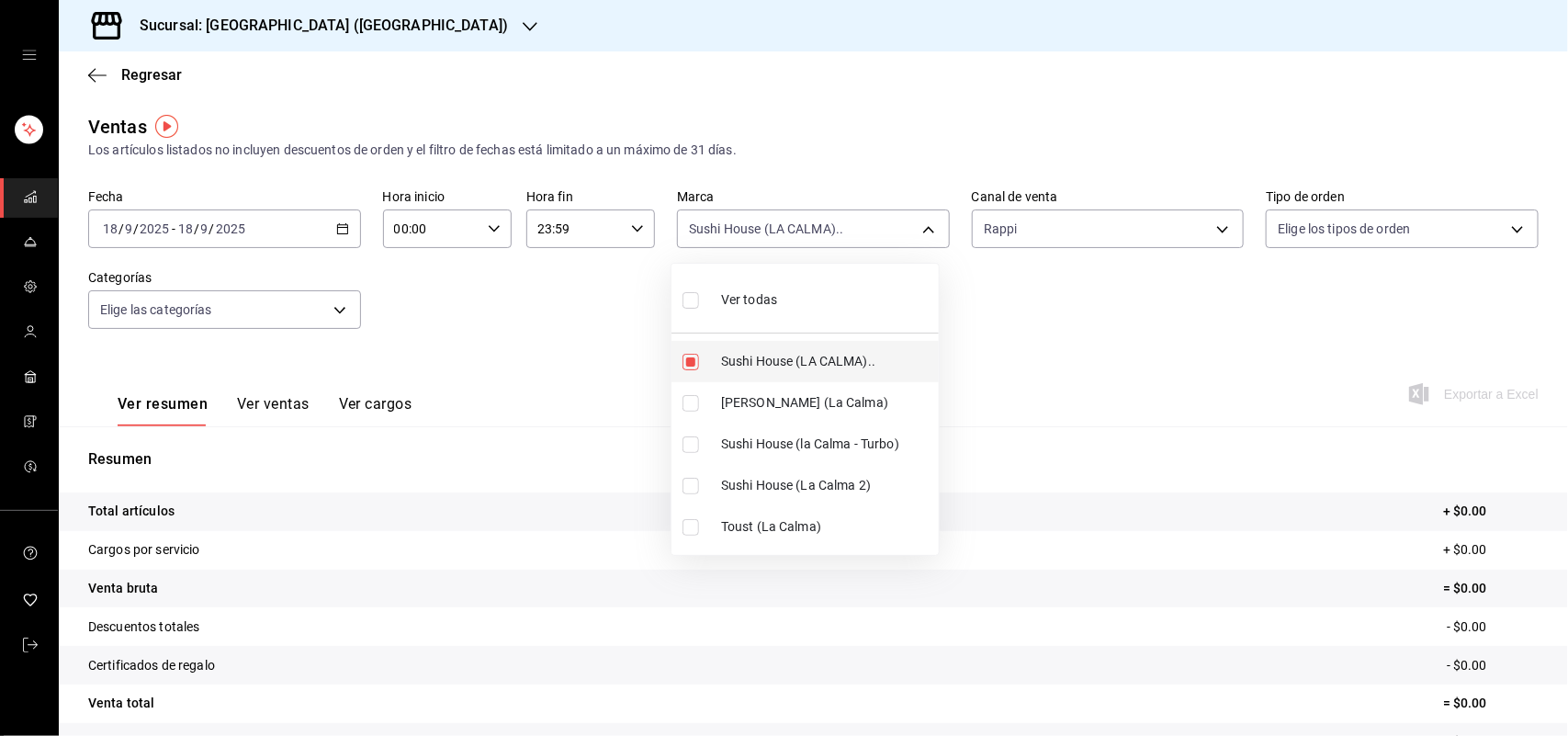
click at [691, 361] on input "checkbox" at bounding box center [690, 362] width 16 height 16
checkbox input "false"
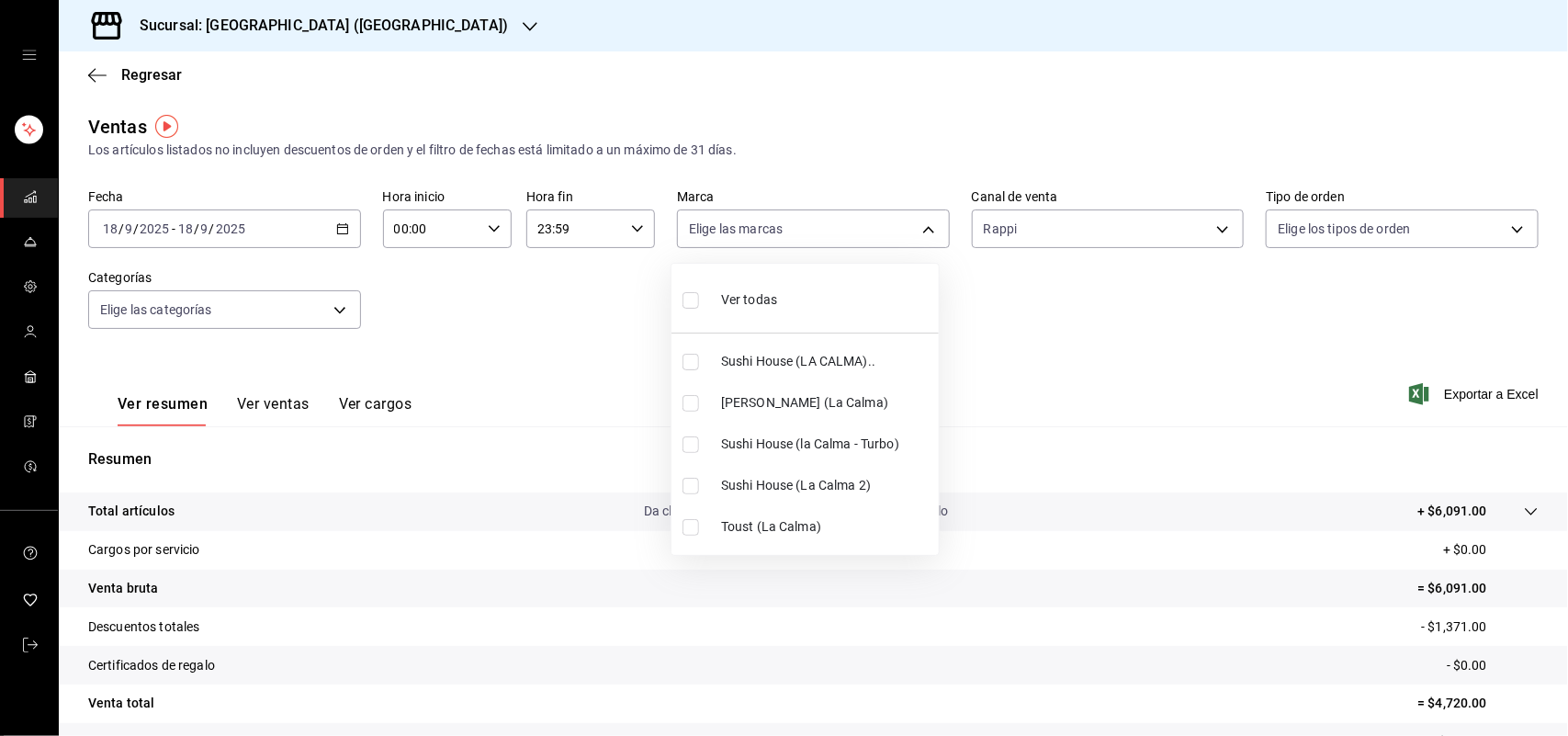
click at [687, 450] on input "checkbox" at bounding box center [690, 444] width 16 height 16
checkbox input "true"
type input "8d0dddf4-cc55-4964-ab1c-2b5841a14462"
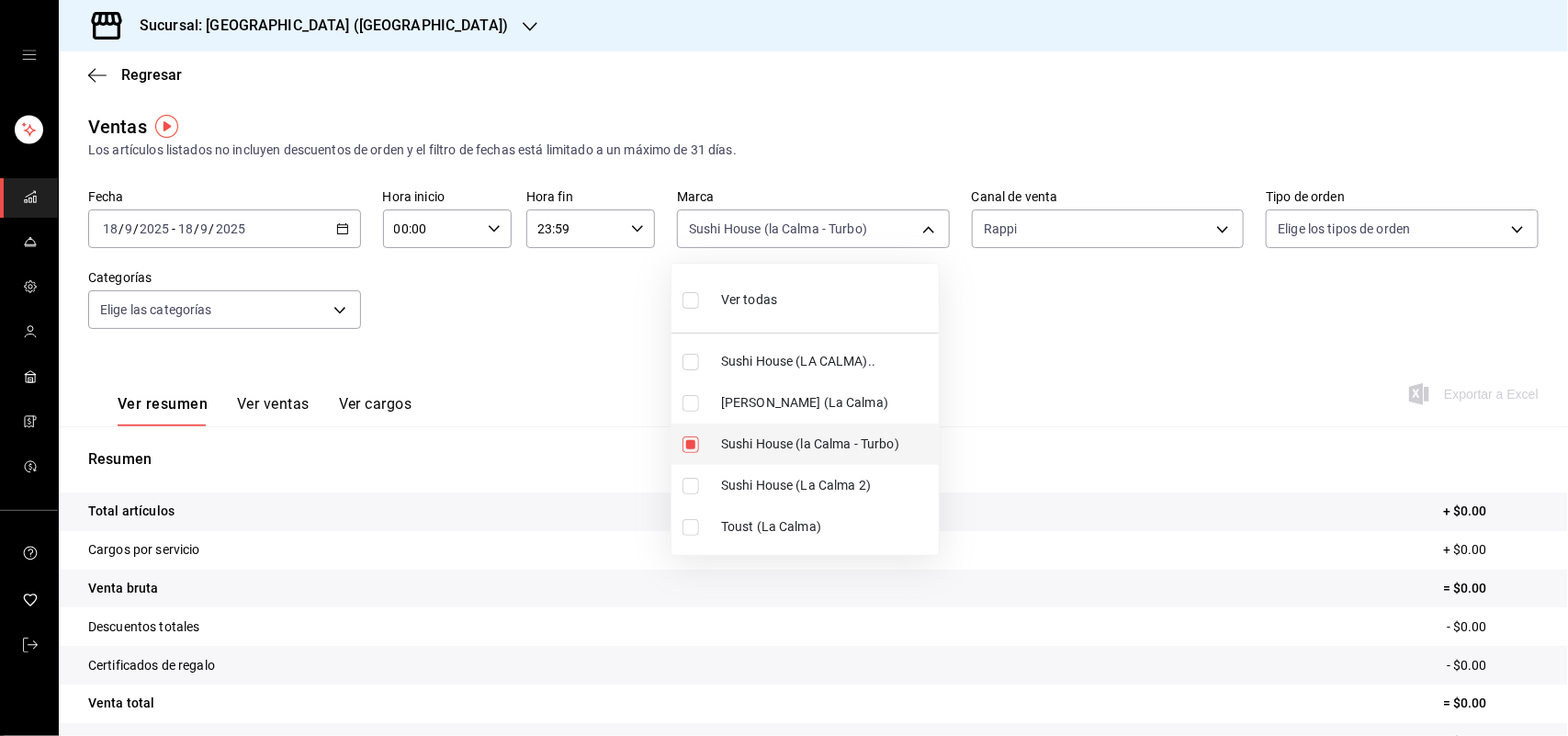
click at [687, 450] on input "checkbox" at bounding box center [690, 444] width 16 height 16
checkbox input "false"
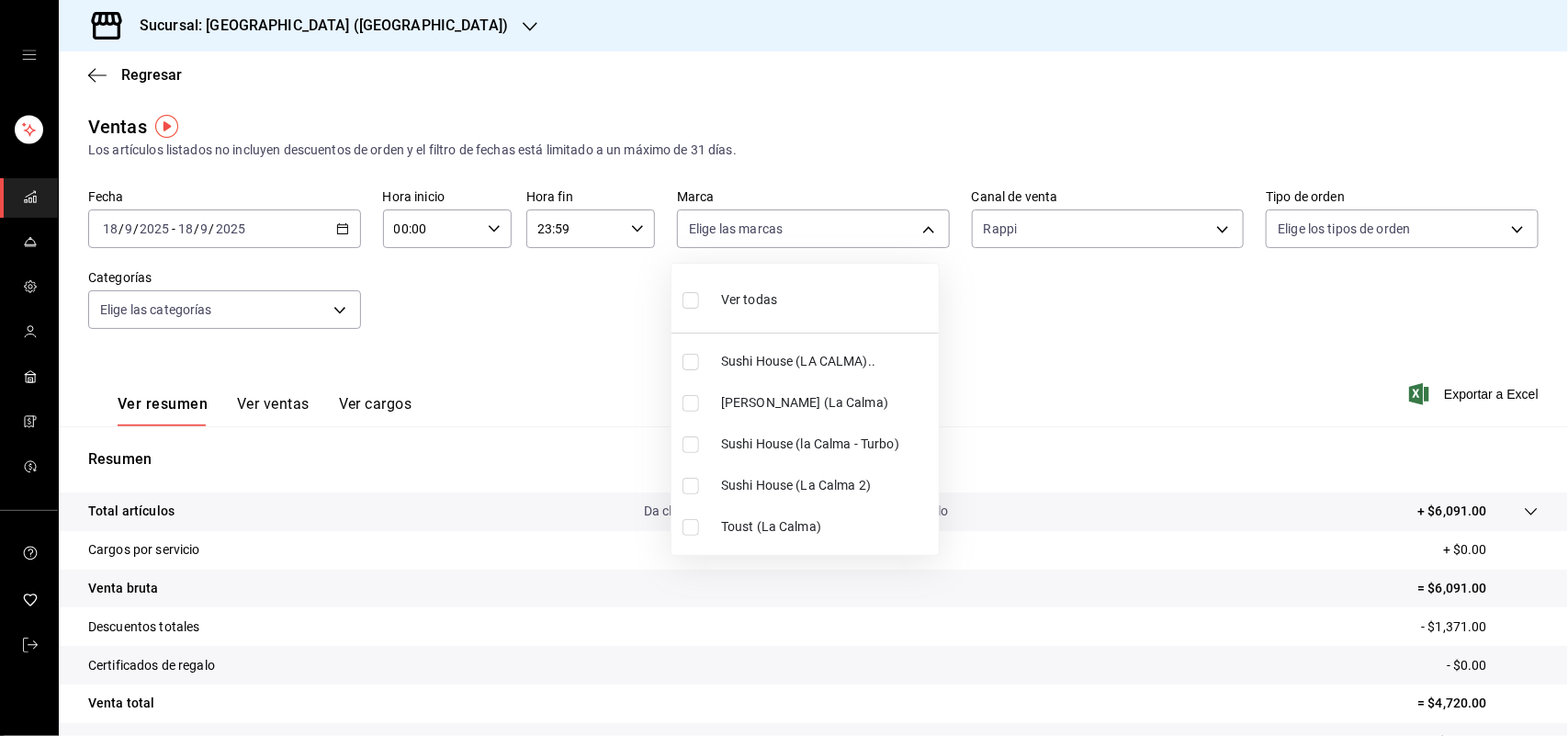
click at [691, 489] on input "checkbox" at bounding box center [690, 486] width 16 height 16
checkbox input "true"
type input "370d3383-42ab-44c7-9136-c83d53f09056"
click at [691, 489] on input "checkbox" at bounding box center [690, 486] width 16 height 16
checkbox input "false"
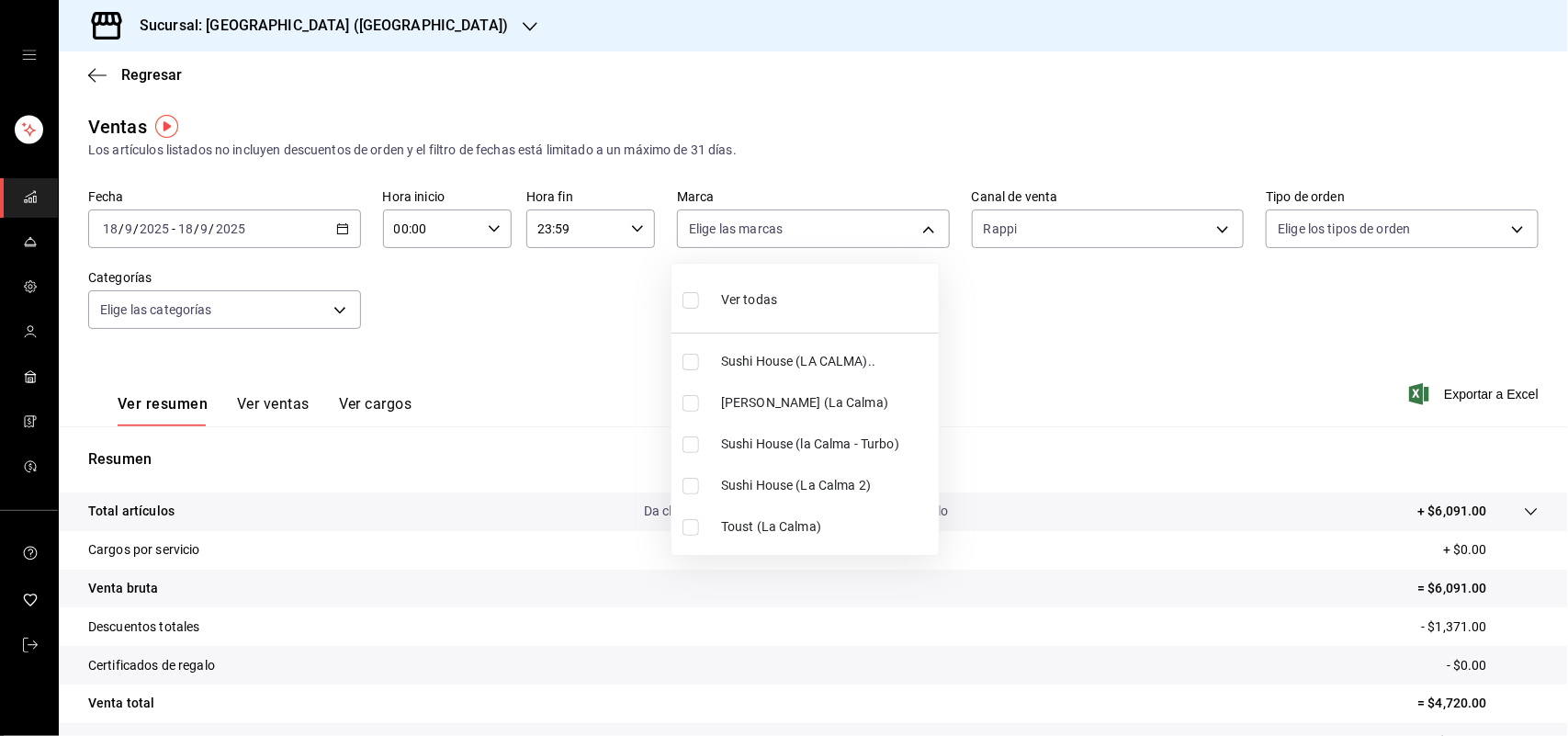
click at [695, 524] on input "checkbox" at bounding box center [690, 526] width 16 height 16
checkbox input "true"
type input "4d5f328c-1a70-4ae8-b0d4-ddc7ef8bf154"
click at [695, 524] on input "checkbox" at bounding box center [690, 526] width 16 height 16
checkbox input "false"
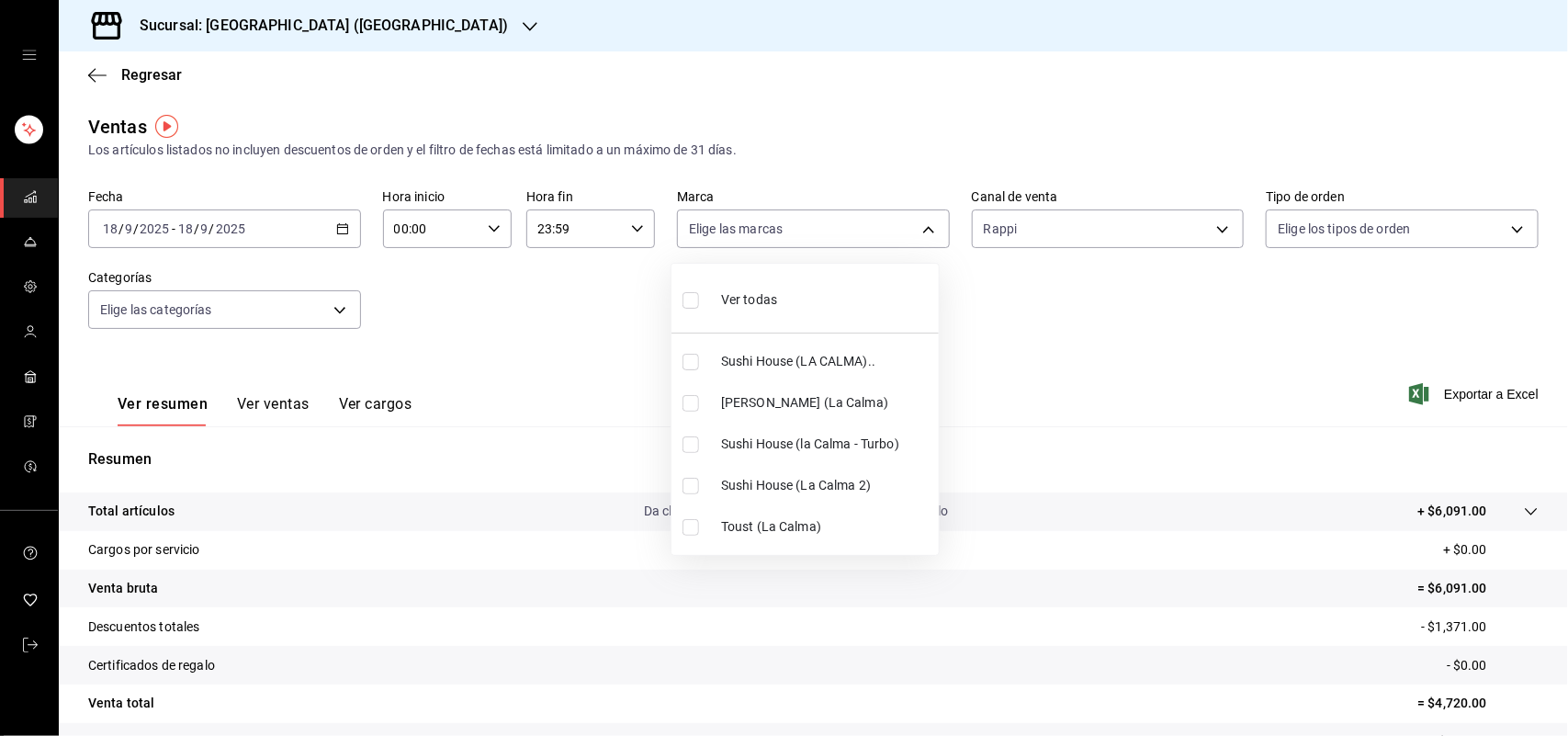
click at [687, 369] on input "checkbox" at bounding box center [690, 362] width 16 height 16
checkbox input "true"
type input "307f2552-bed5-4451-a1d4-9a3d8e6b1418"
click at [1220, 232] on div at bounding box center [784, 368] width 1568 height 736
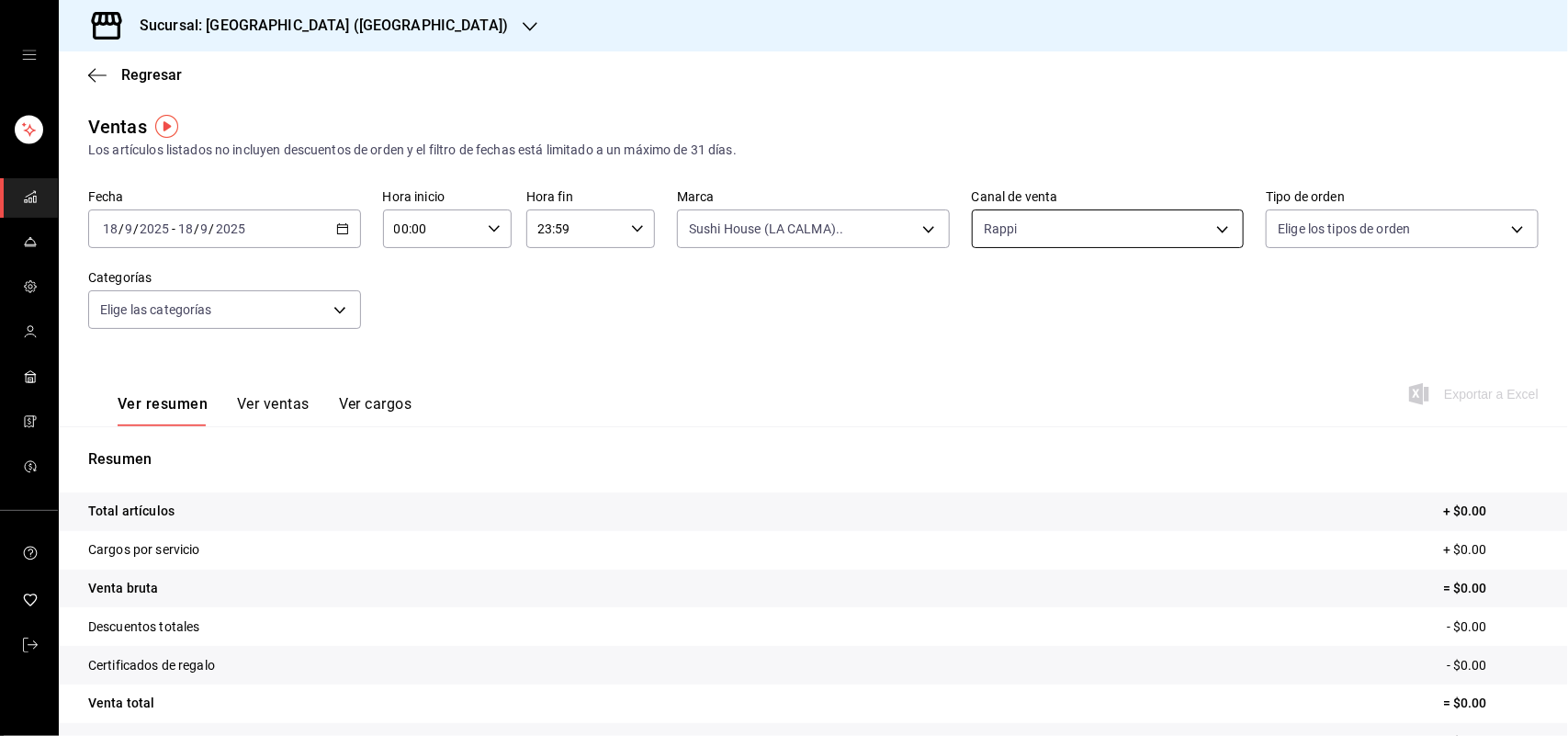
click at [1206, 226] on body "Sucursal: Sushi House (LA CALMA) Regresar Ventas Los artículos listados no incl…" at bounding box center [784, 368] width 1568 height 736
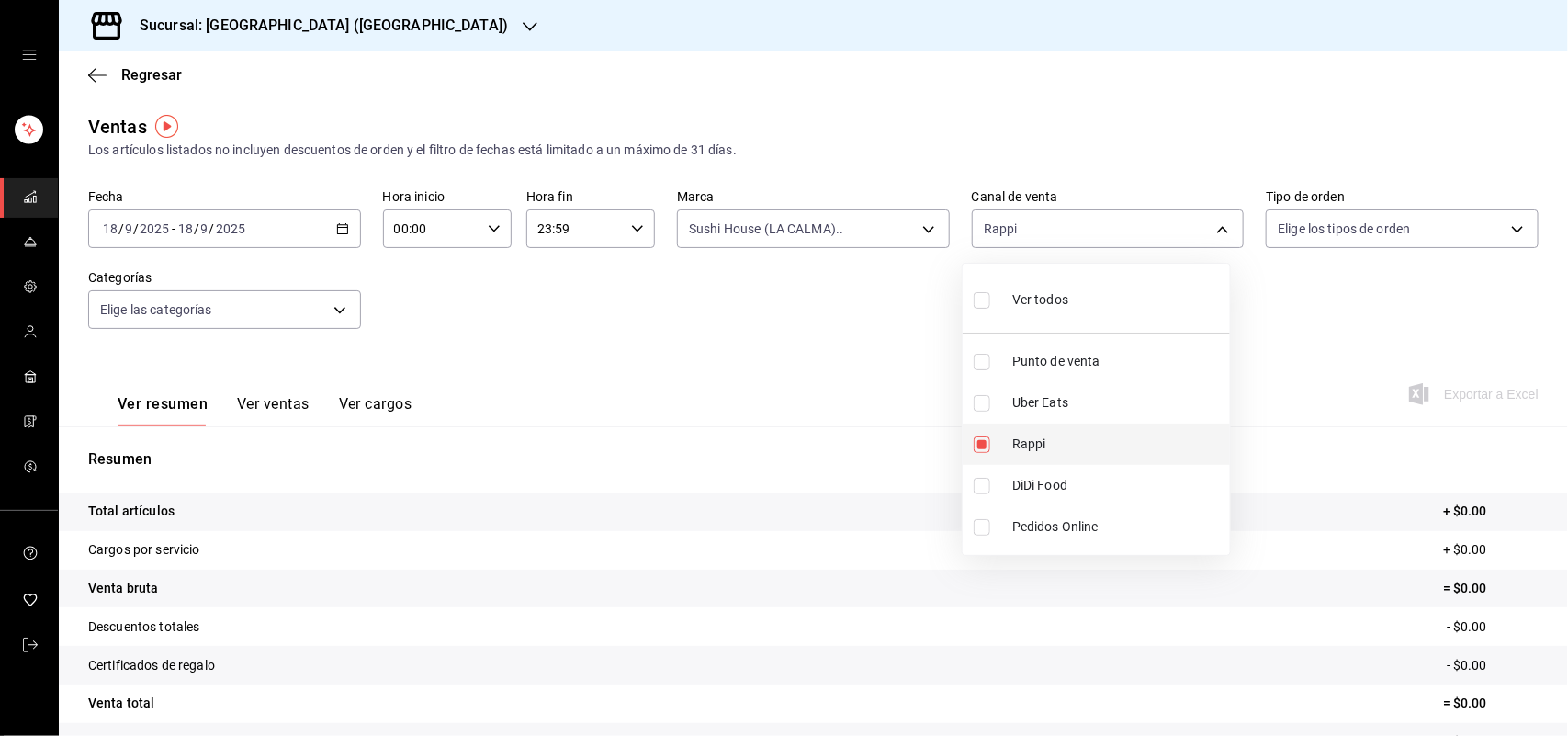
click at [984, 445] on input "checkbox" at bounding box center [981, 444] width 16 height 16
checkbox input "false"
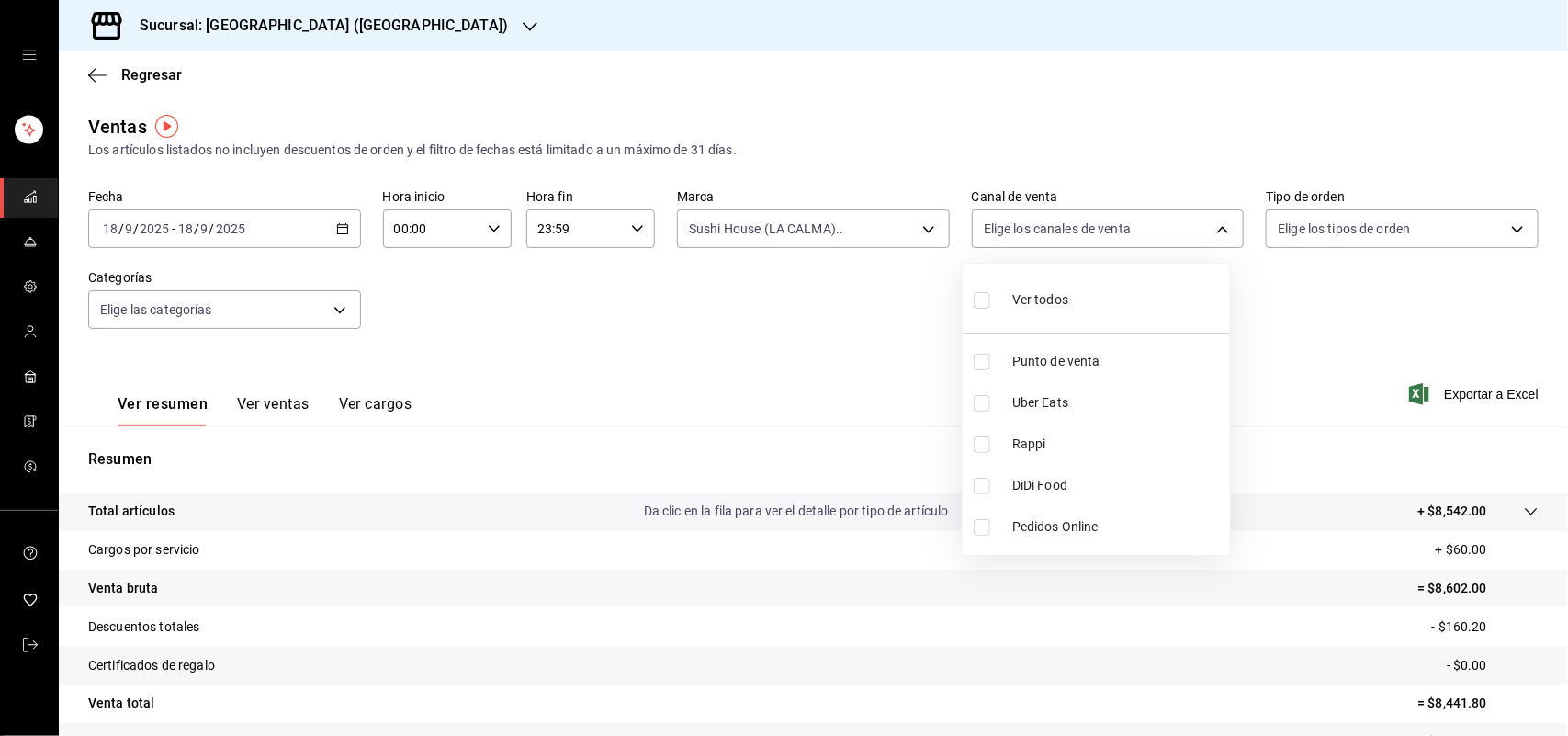
click at [983, 402] on input "checkbox" at bounding box center [981, 403] width 16 height 16
checkbox input "true"
type input "UBER_EATS"
click at [980, 404] on input "checkbox" at bounding box center [981, 403] width 16 height 16
checkbox input "false"
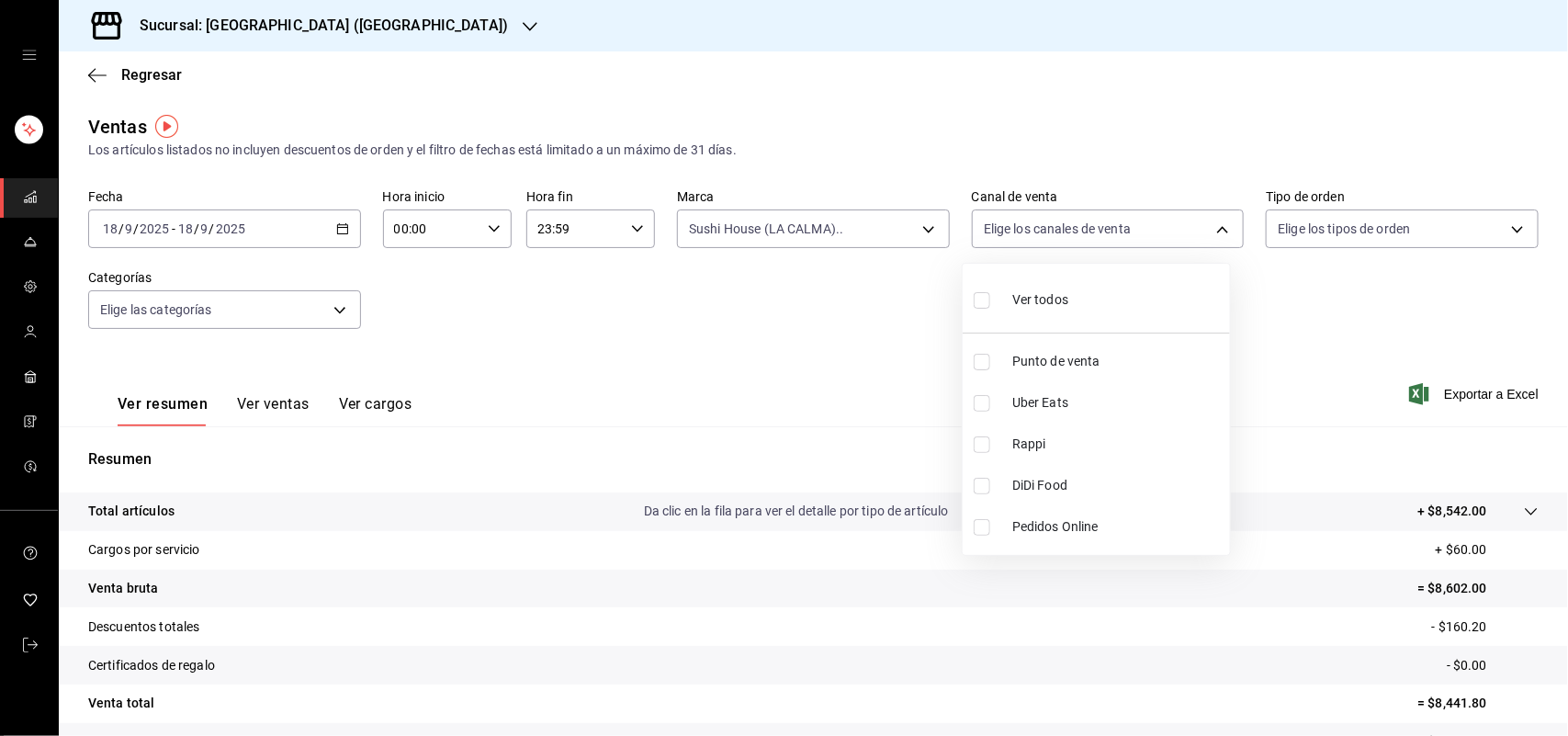
click at [972, 490] on li "DiDi Food" at bounding box center [1097, 485] width 267 height 41
type input "DIDI_FOOD"
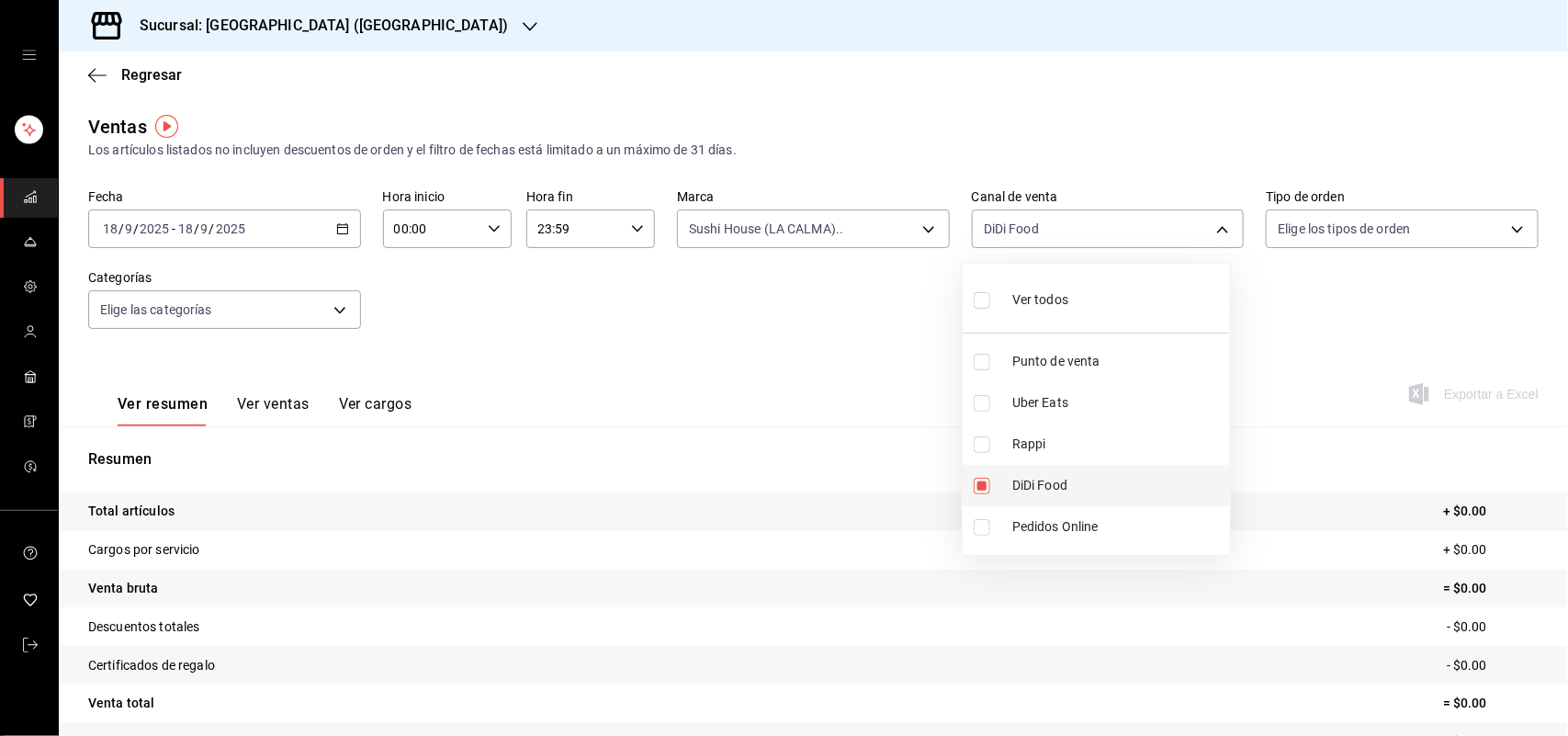
click at [985, 483] on input "checkbox" at bounding box center [981, 486] width 16 height 16
checkbox input "false"
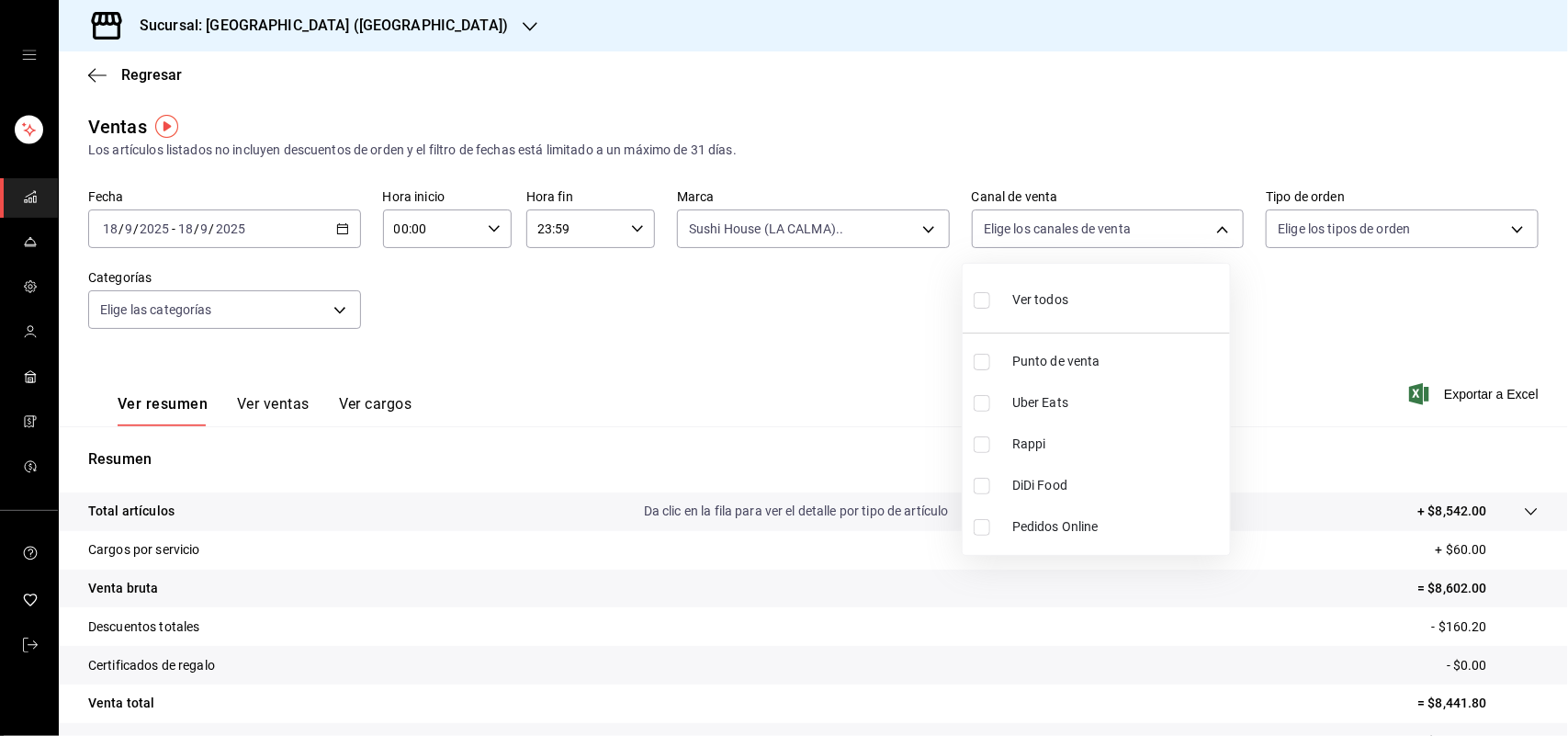
click at [922, 230] on div at bounding box center [784, 368] width 1568 height 736
click at [922, 230] on body "Sucursal: Sushi House (LA CALMA) Regresar Ventas Los artículos listados no incl…" at bounding box center [784, 368] width 1568 height 736
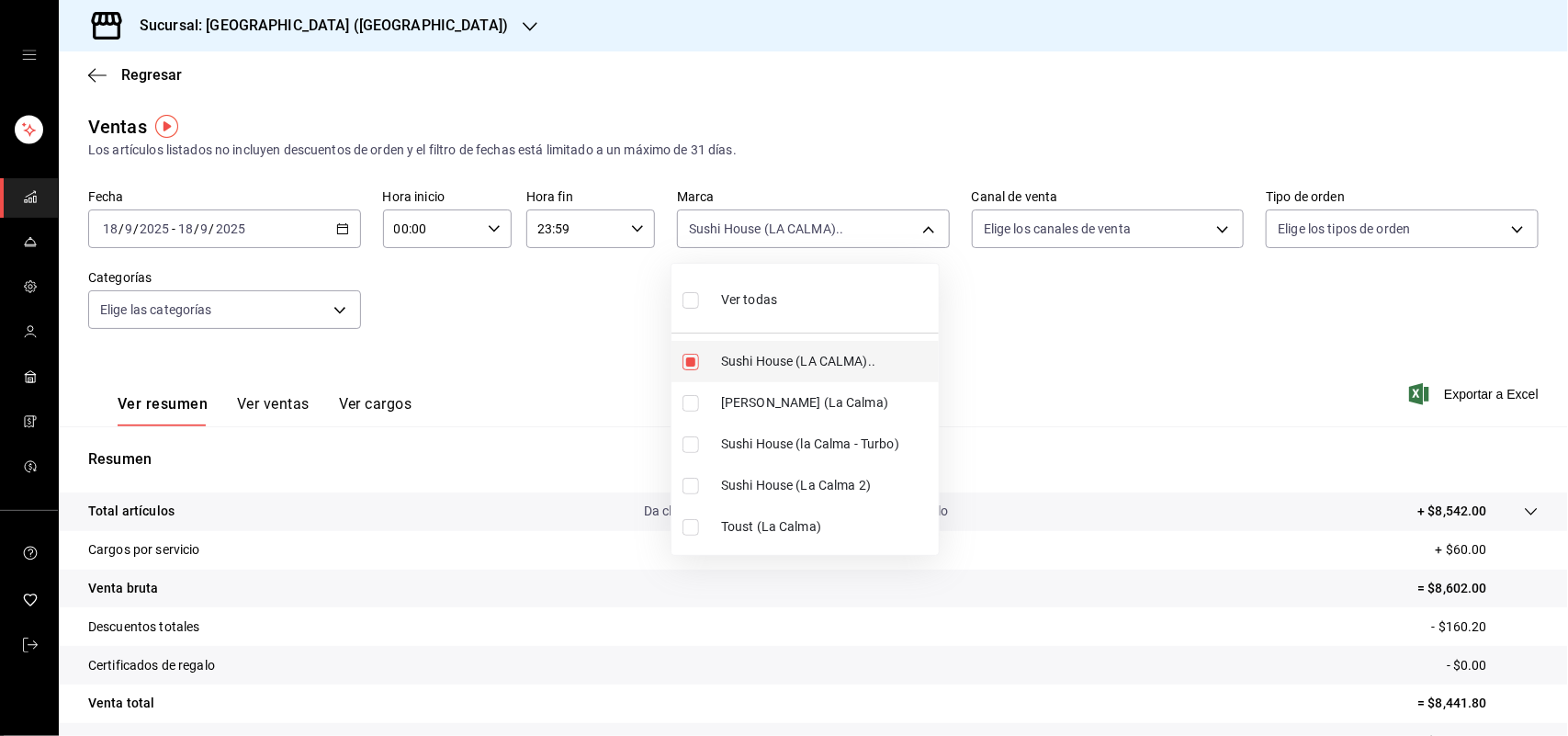
click at [682, 365] on input "checkbox" at bounding box center [690, 362] width 16 height 16
checkbox input "false"
click at [686, 399] on input "checkbox" at bounding box center [690, 403] width 16 height 16
checkbox input "true"
type input "ad5c7ce8-09c3-4353-8fa5-0bd3f2c3ed7d"
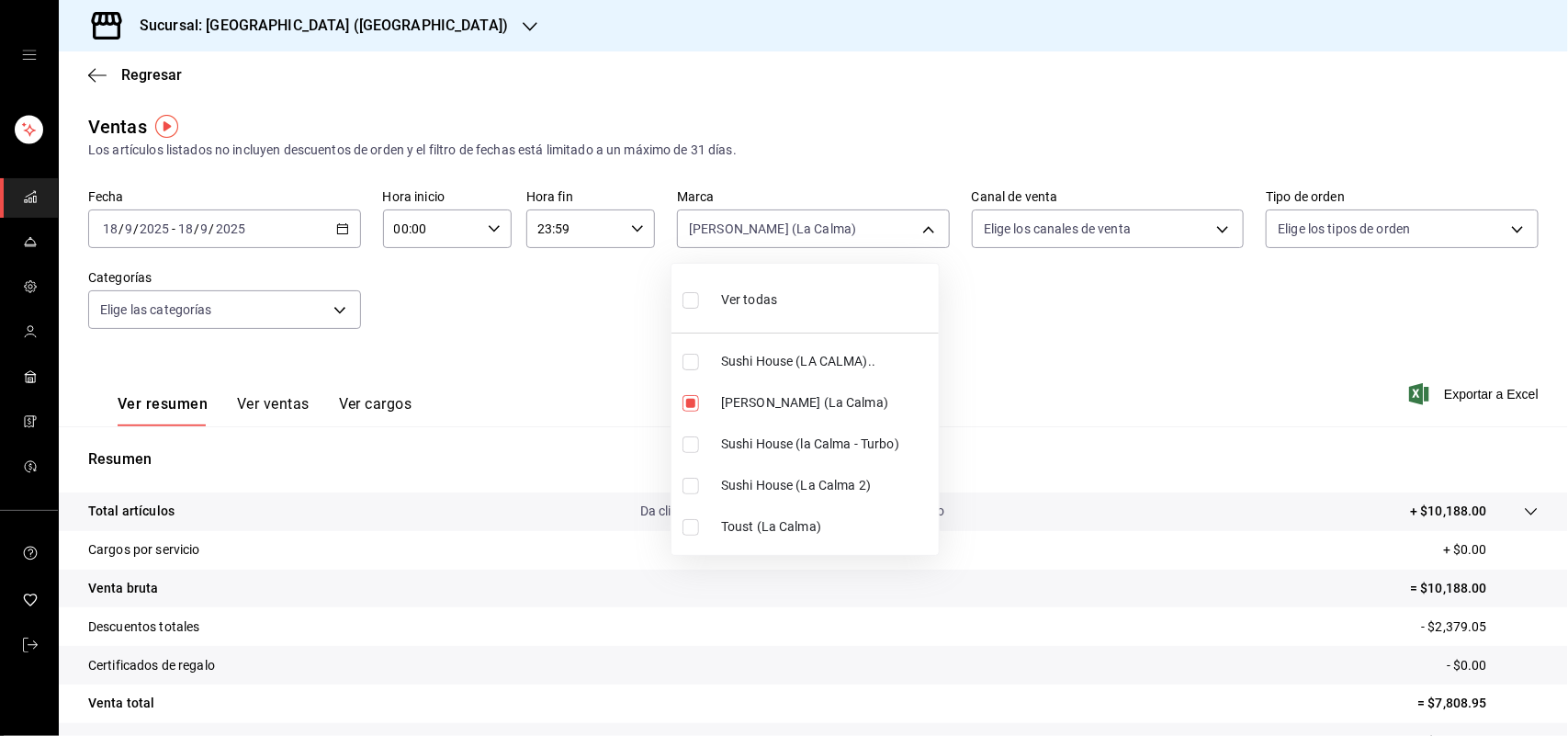
click at [1203, 226] on div at bounding box center [784, 368] width 1568 height 736
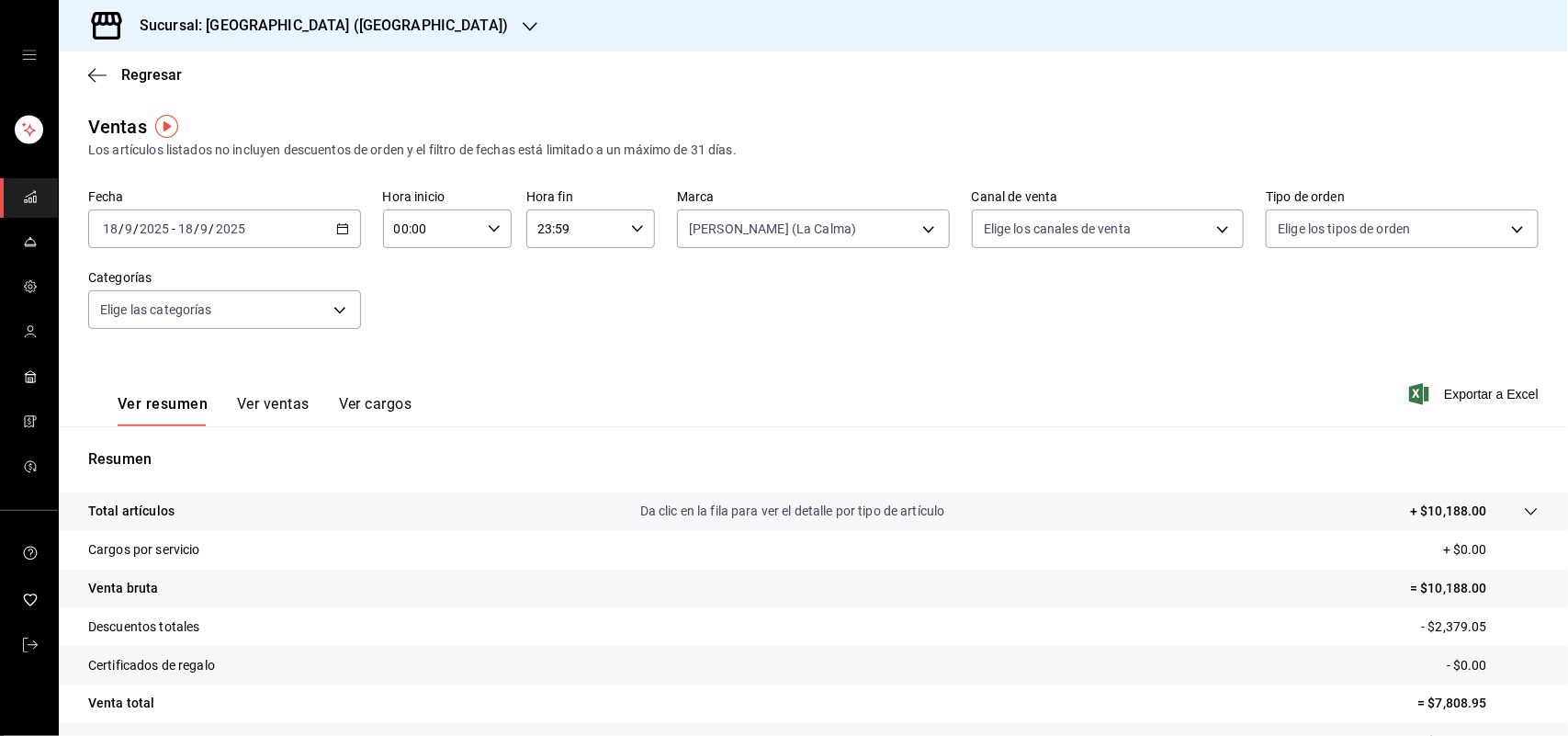
click at [1205, 226] on div "Ver todas Sushi House (LA CALMA).. Genki Poke ([GEOGRAPHIC_DATA]) [GEOGRAPHIC_D…" at bounding box center [784, 368] width 1568 height 736
click at [1205, 226] on body "Sucursal: Sushi House (LA CALMA) Regresar Ventas Los artículos listados no incl…" at bounding box center [784, 368] width 1568 height 736
click at [983, 445] on input "checkbox" at bounding box center [981, 444] width 16 height 16
checkbox input "true"
type input "RAPPI"
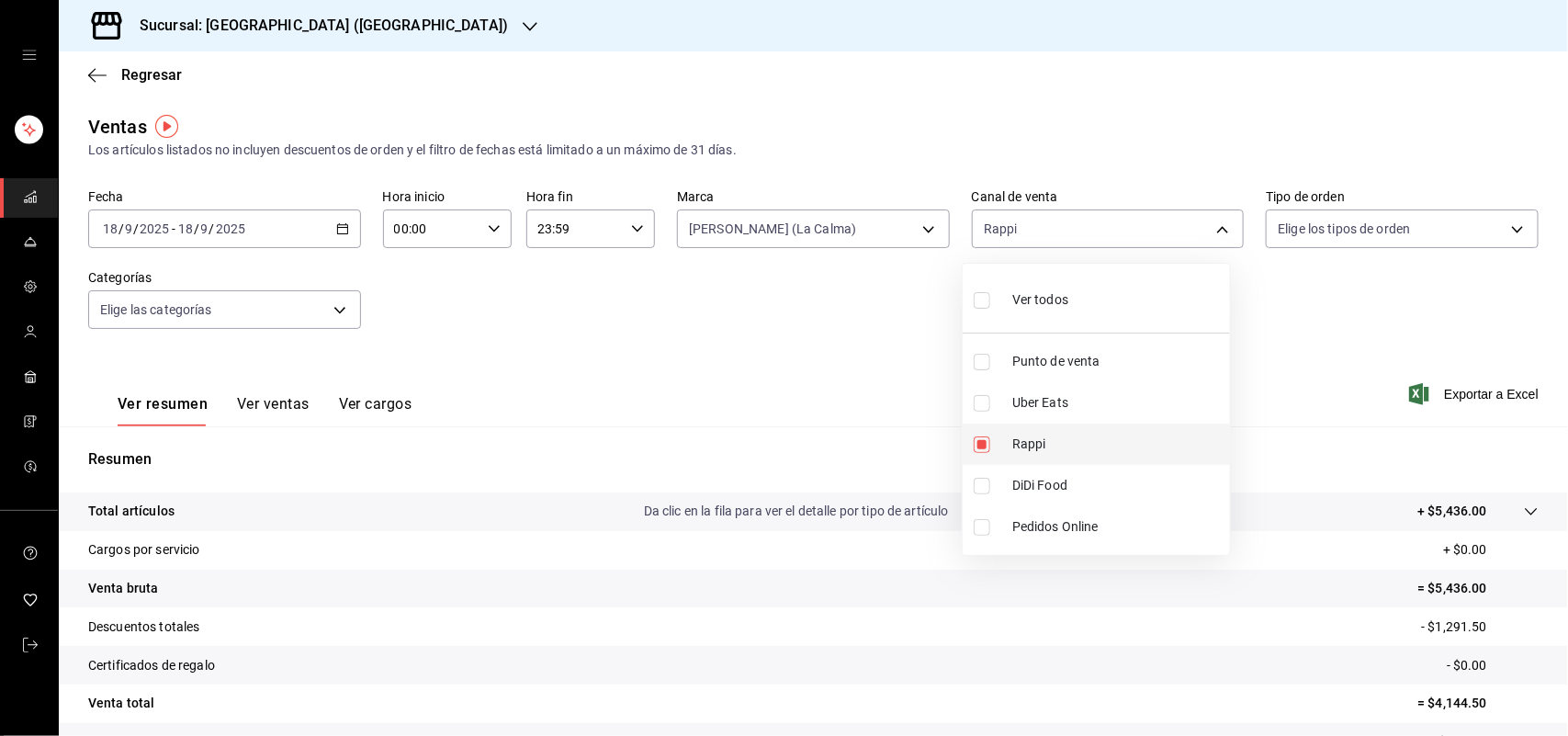
click at [986, 447] on input "checkbox" at bounding box center [981, 444] width 16 height 16
checkbox input "false"
click at [975, 409] on input "checkbox" at bounding box center [981, 403] width 16 height 16
checkbox input "true"
type input "UBER_EATS"
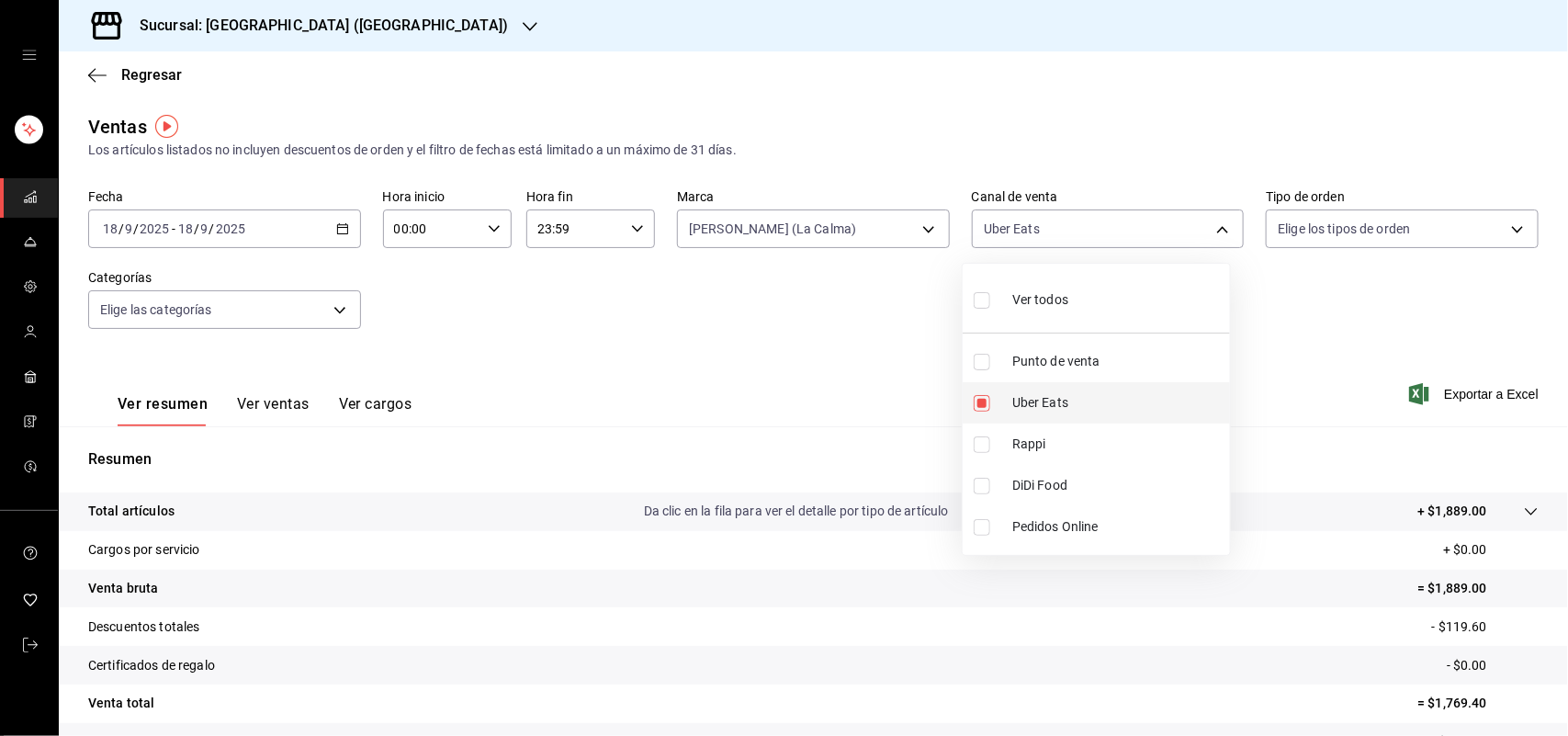
click at [975, 409] on input "checkbox" at bounding box center [981, 403] width 16 height 16
checkbox input "false"
click at [984, 485] on input "checkbox" at bounding box center [981, 486] width 16 height 16
checkbox input "true"
type input "DIDI_FOOD"
